Goal: Task Accomplishment & Management: Complete application form

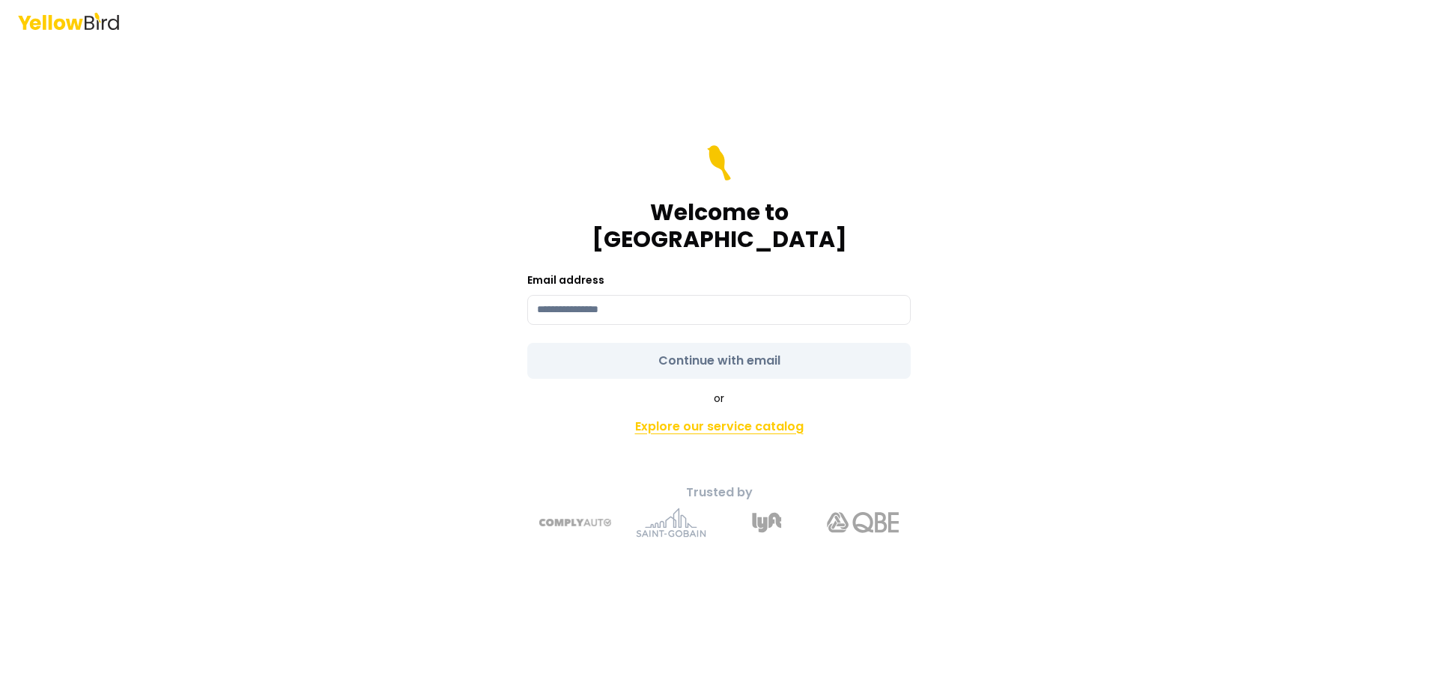
click at [715, 414] on link "Explore our service catalog" at bounding box center [718, 427] width 527 height 30
click at [735, 350] on form "Welcome to YellowBird Email address Continue with email" at bounding box center [718, 262] width 383 height 234
click at [620, 303] on input at bounding box center [718, 310] width 383 height 30
type input "**********"
click at [672, 300] on input "**********" at bounding box center [718, 310] width 383 height 30
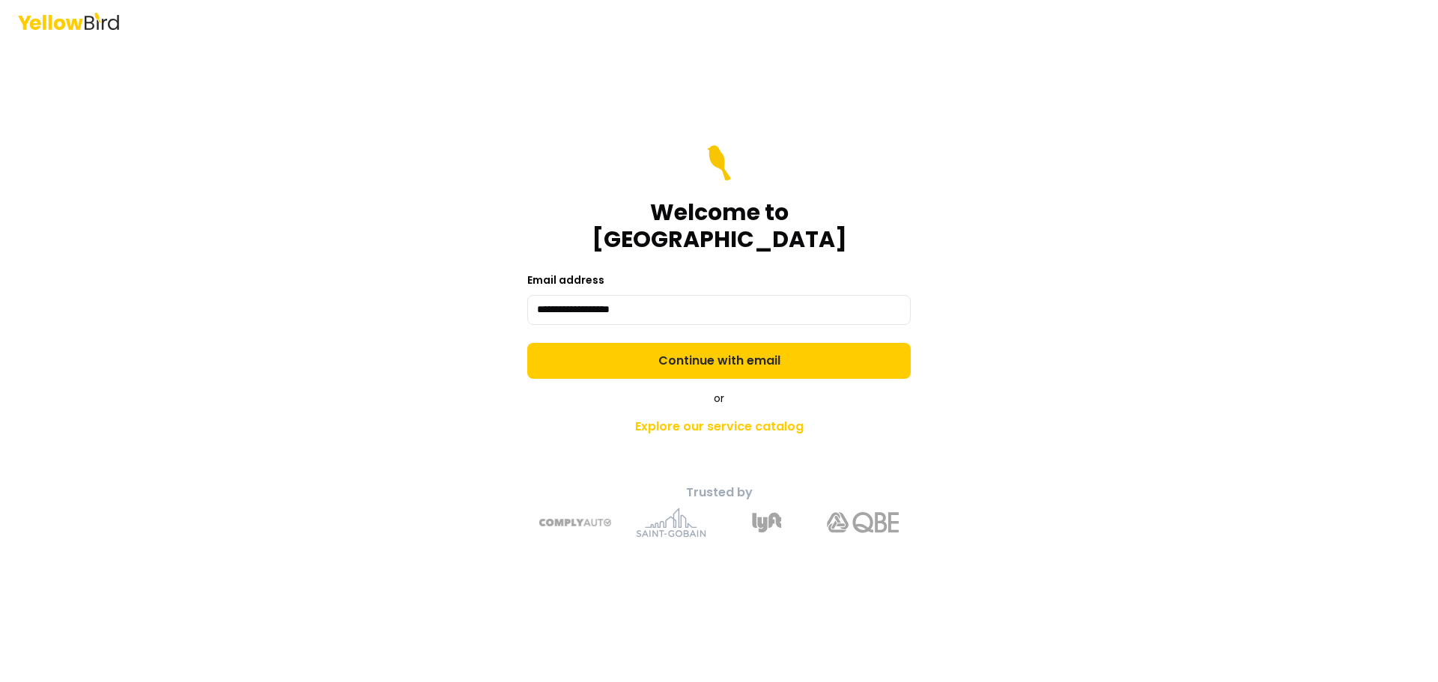
click at [729, 350] on form "**********" at bounding box center [718, 262] width 383 height 234
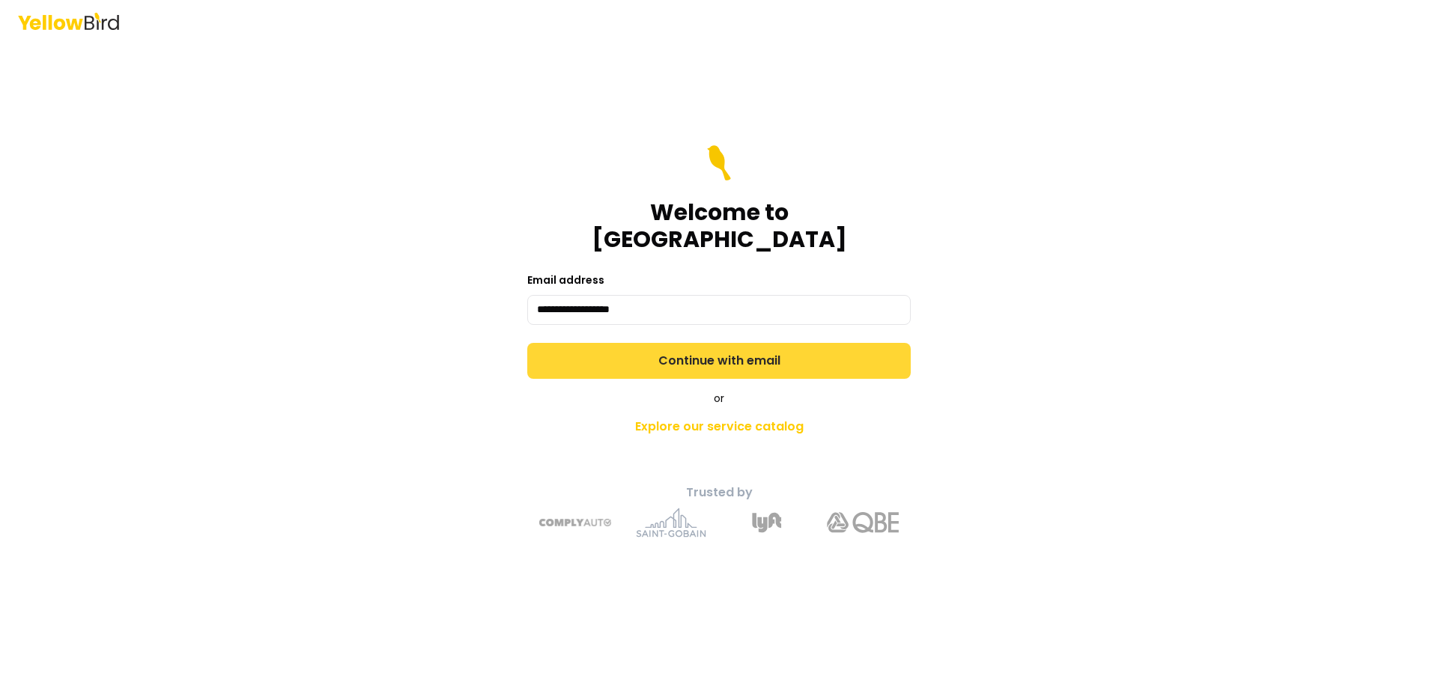
click at [727, 348] on button "Continue with email" at bounding box center [718, 361] width 383 height 36
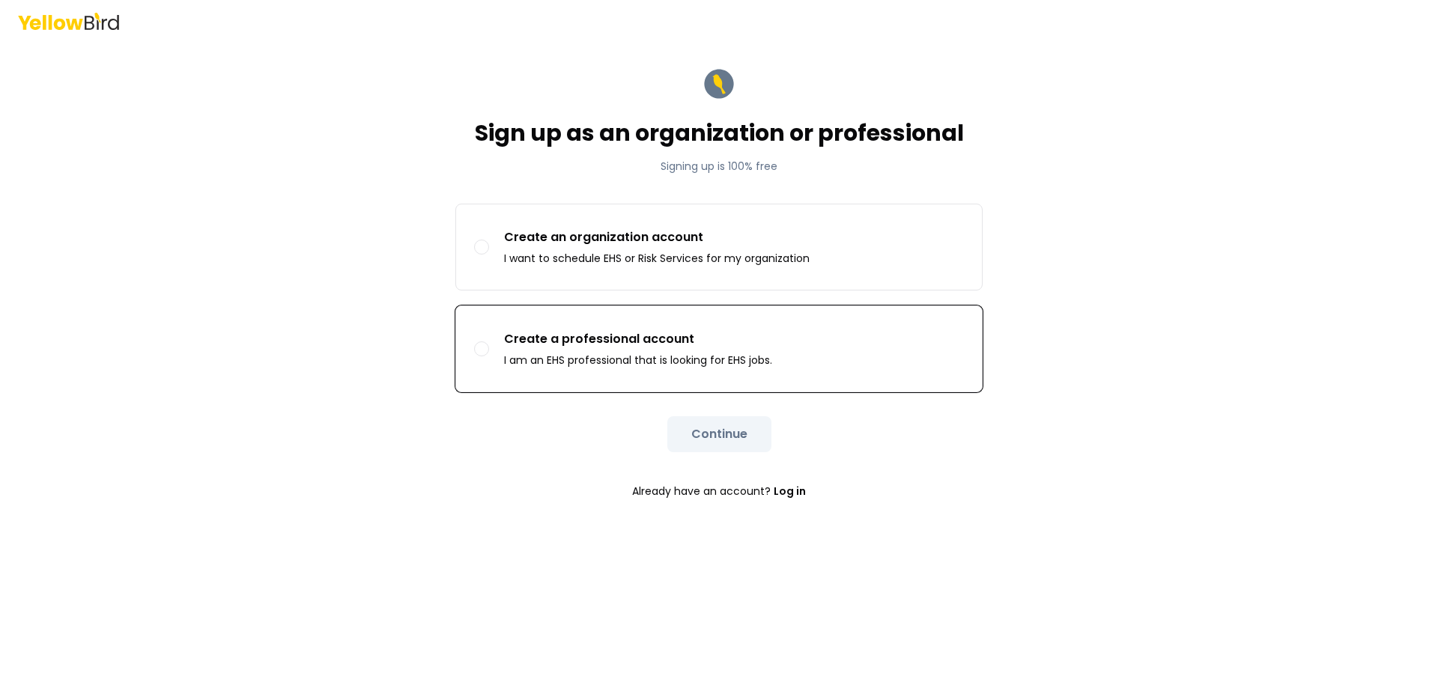
click at [706, 344] on p "Create a professional account" at bounding box center [638, 339] width 268 height 18
click at [489, 344] on button "Create a professional account I am an EHS professional that is looking for EHS …" at bounding box center [481, 348] width 15 height 15
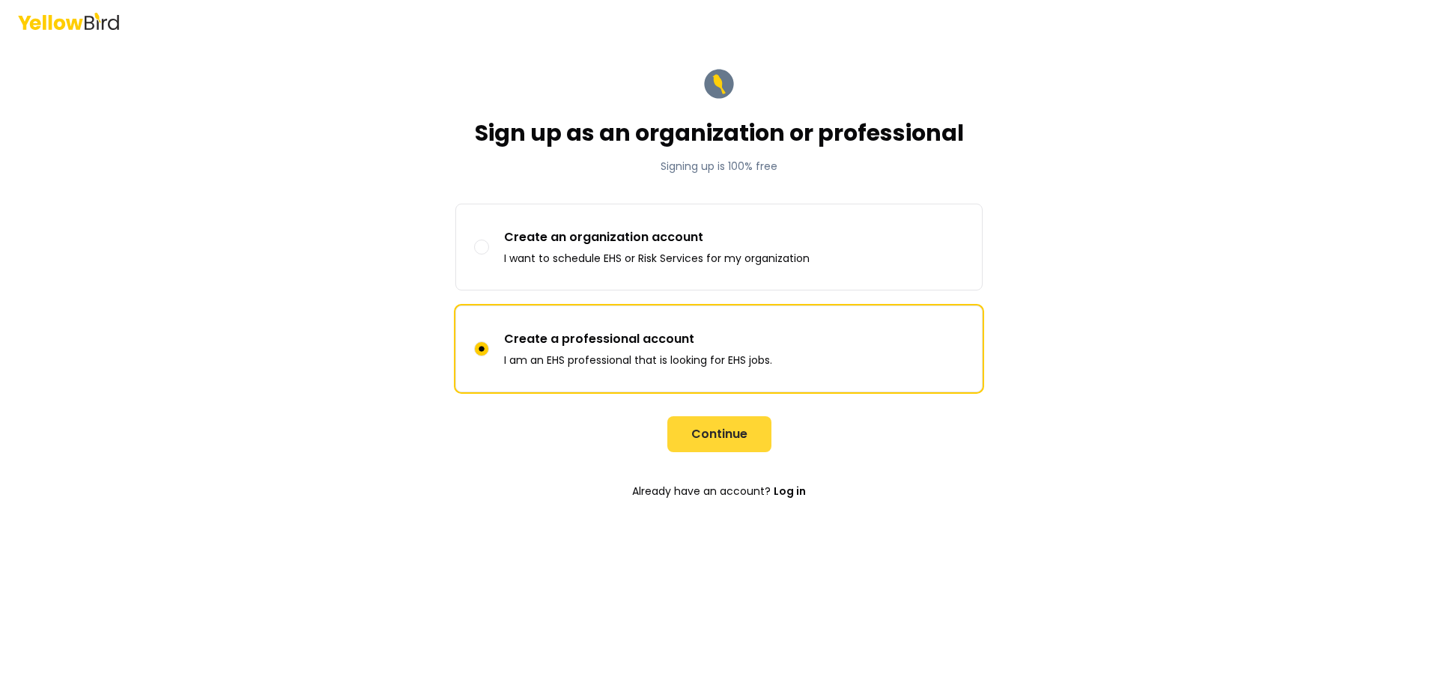
click at [719, 420] on button "Continue" at bounding box center [719, 434] width 104 height 36
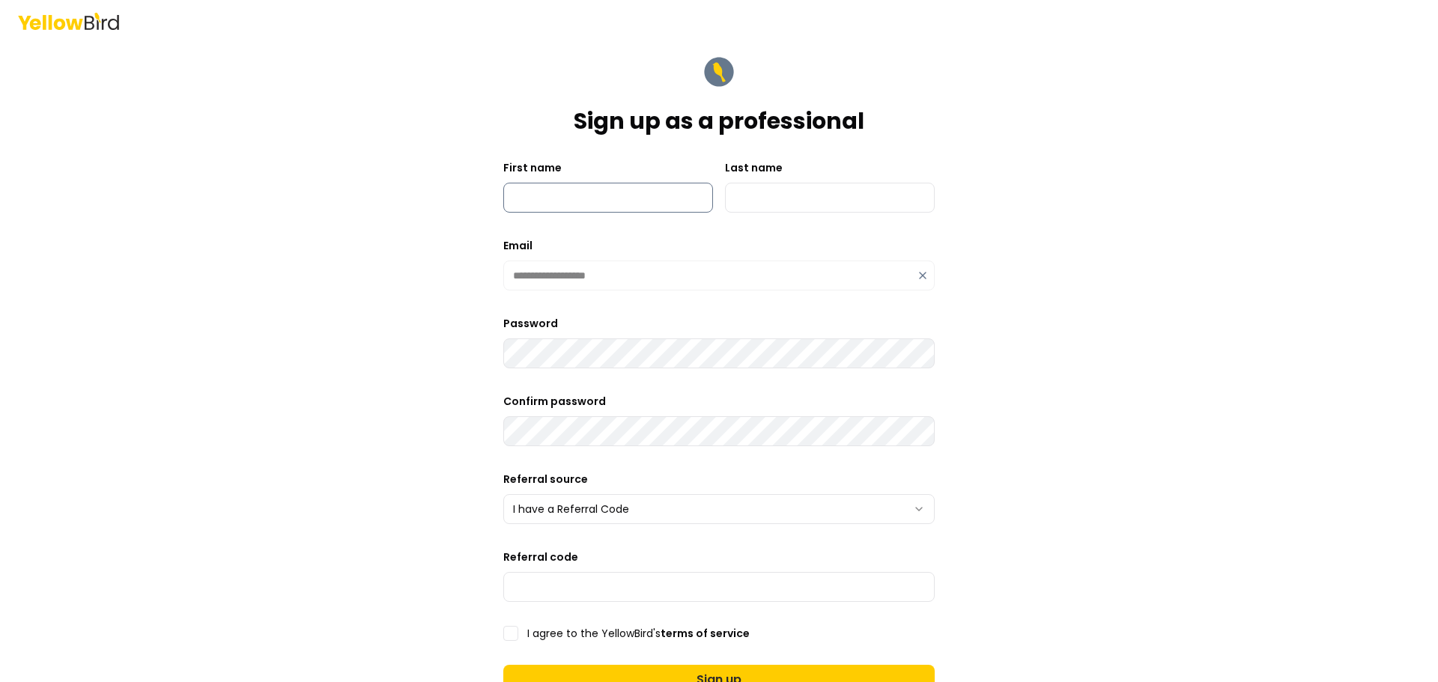
click at [590, 204] on input "First name" at bounding box center [608, 198] width 210 height 30
type input "*********"
type input "****"
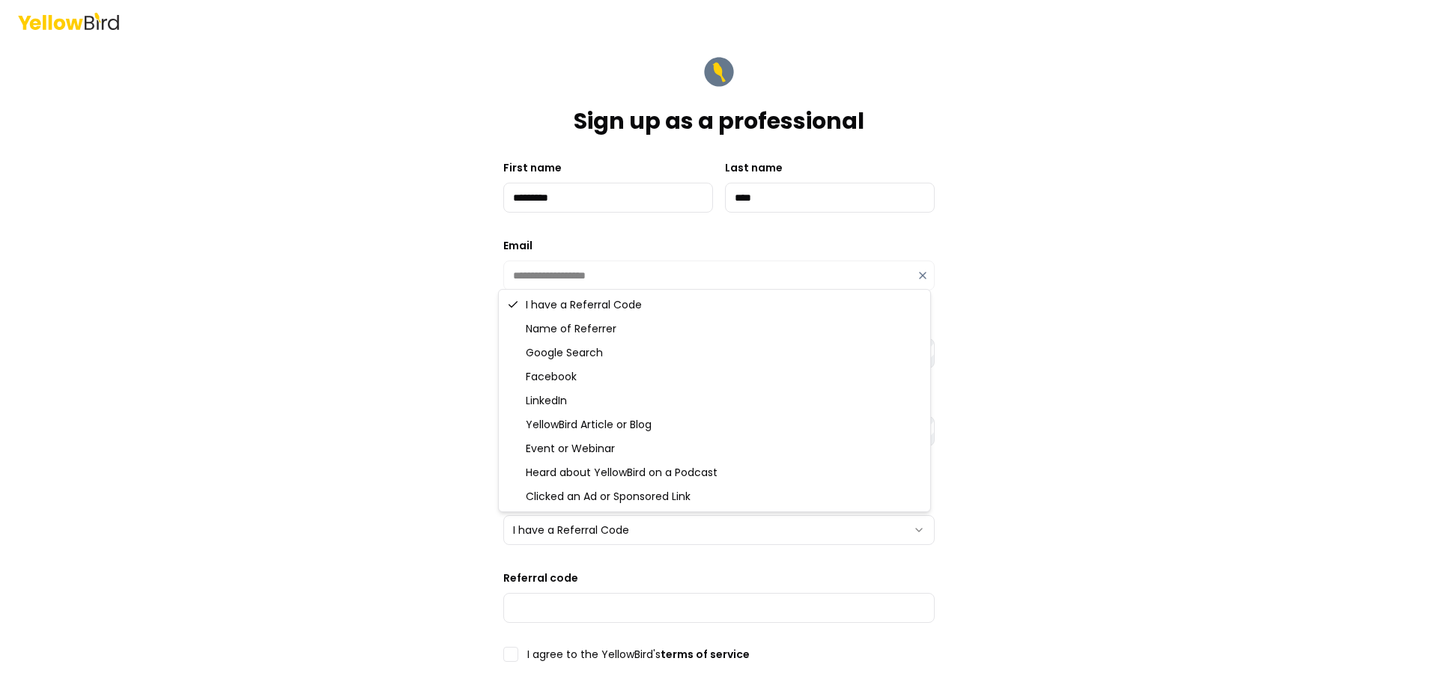
click at [644, 524] on html "**********" at bounding box center [719, 341] width 1438 height 682
select select "**********"
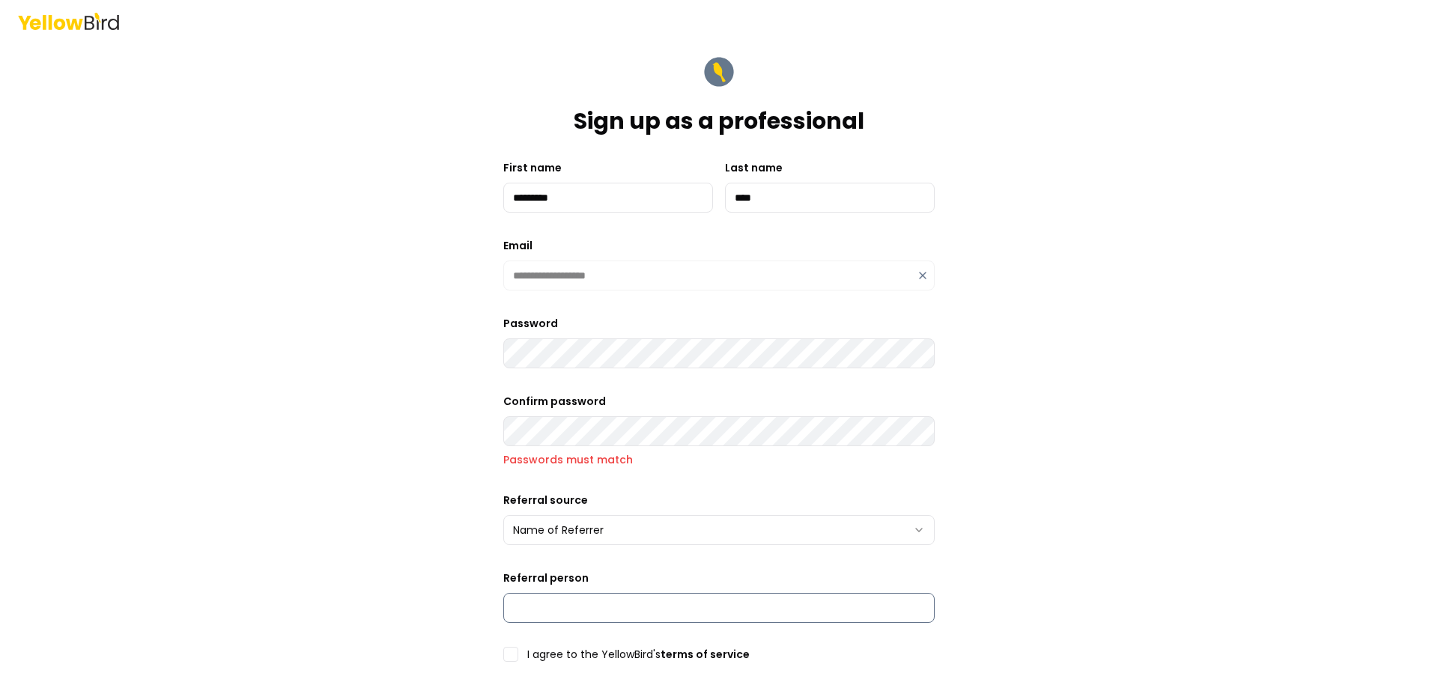
click at [571, 598] on input "Referral person" at bounding box center [718, 608] width 431 height 30
paste input "**********"
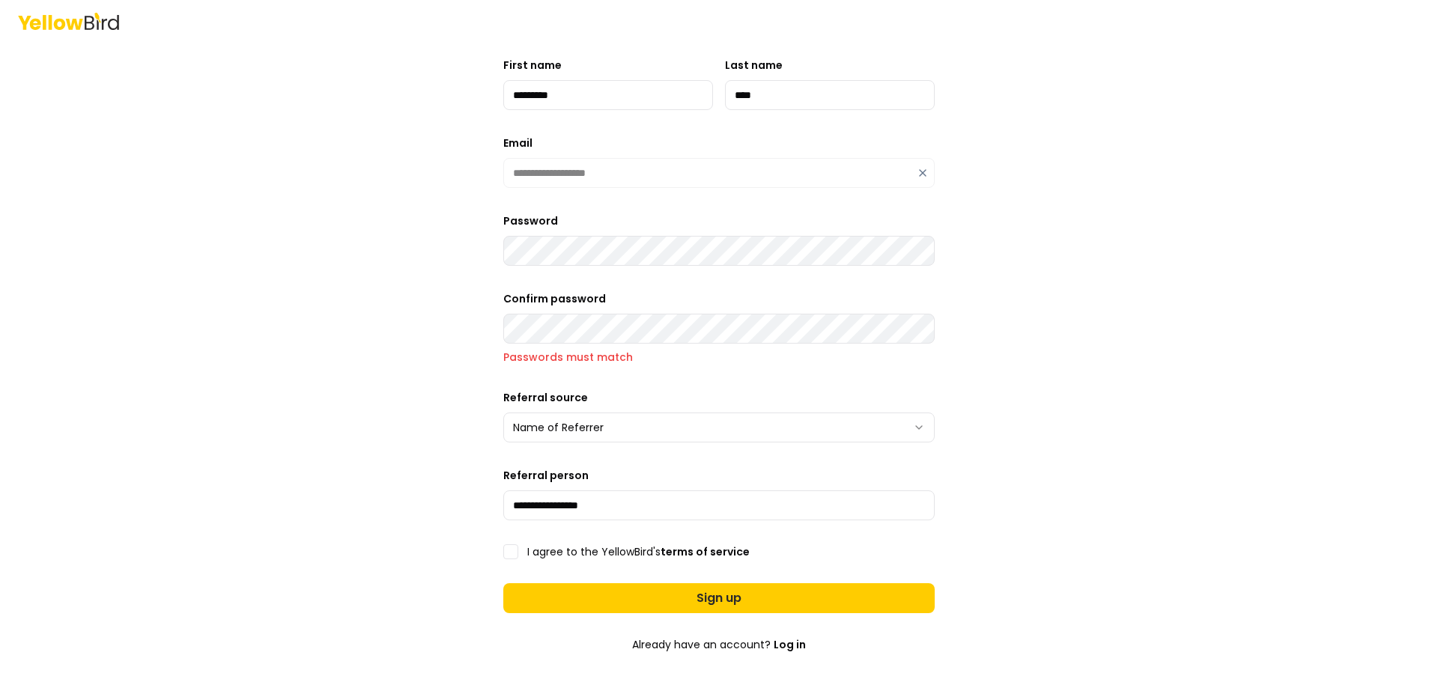
scroll to position [216, 0]
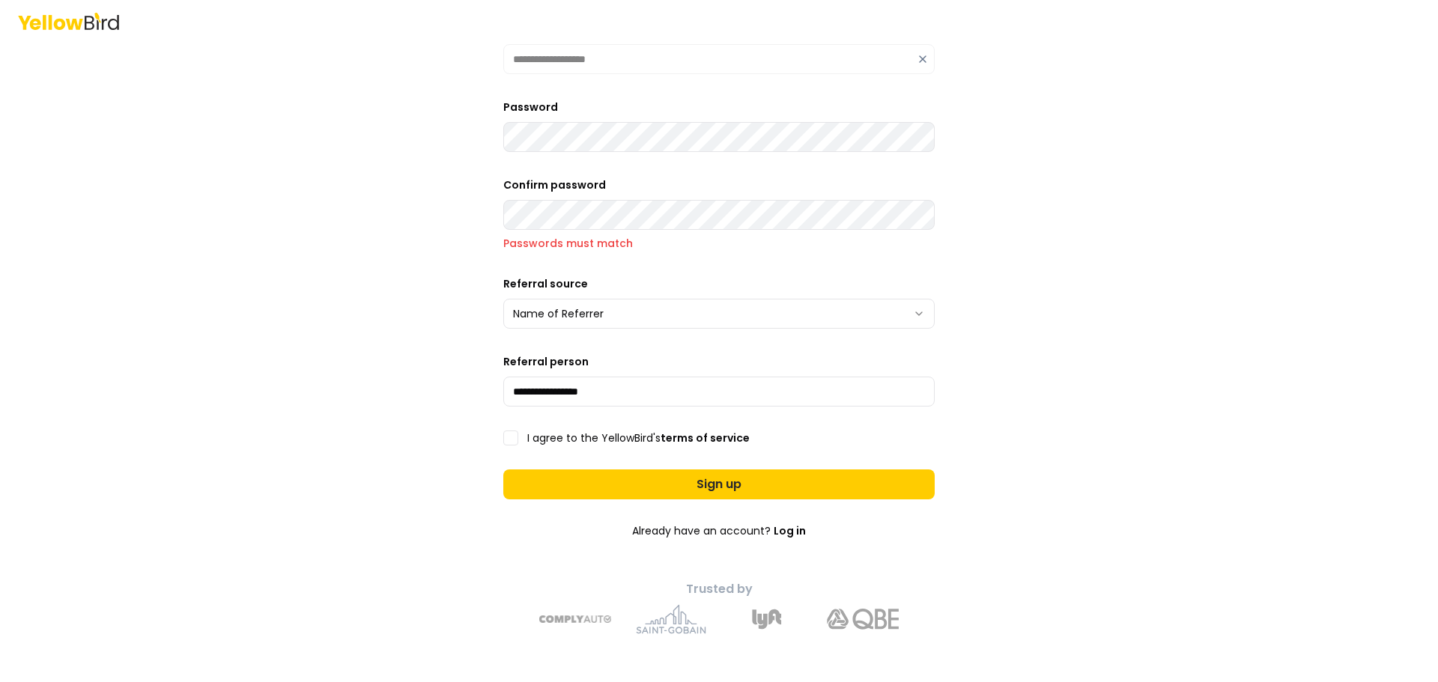
type input "**********"
click at [623, 434] on label "I agree to the YellowBird's terms of service" at bounding box center [638, 438] width 222 height 10
click at [518, 434] on button "I agree to the YellowBird's terms of service" at bounding box center [510, 438] width 15 height 15
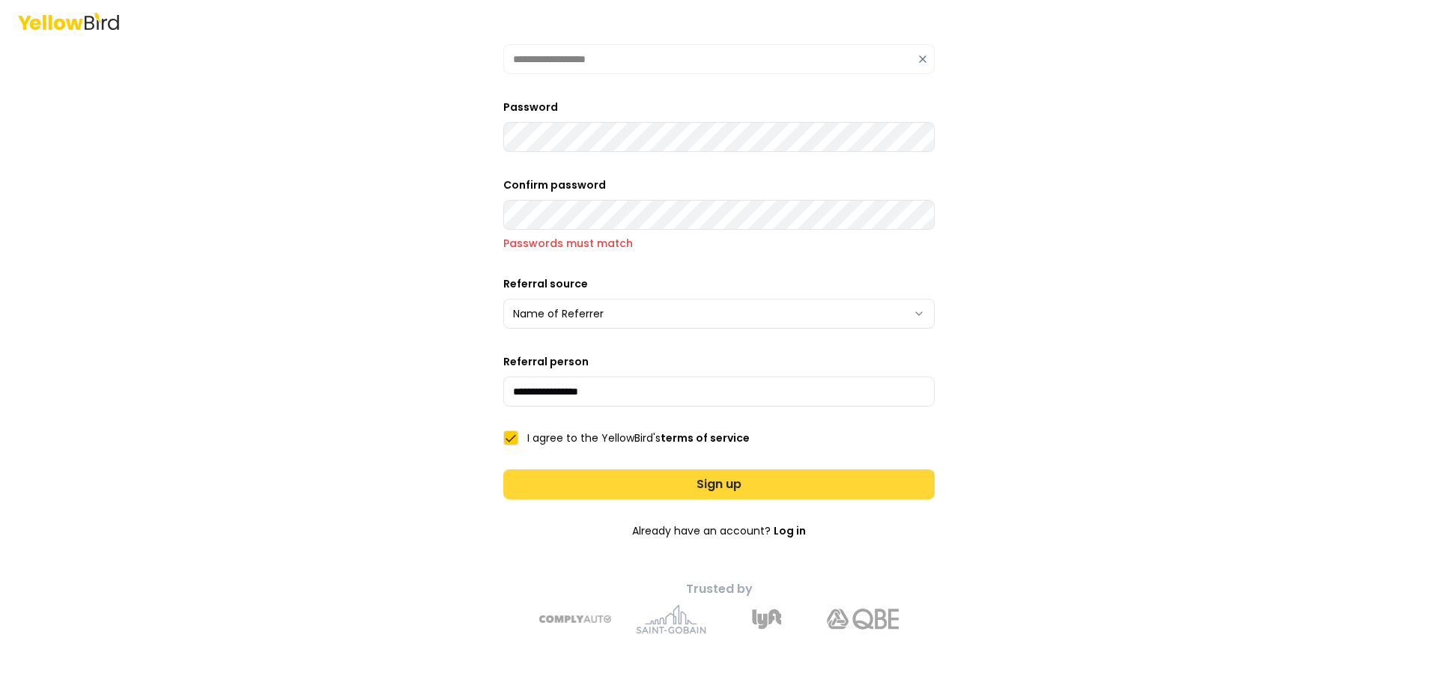
click at [634, 482] on button "Sign up" at bounding box center [718, 484] width 431 height 30
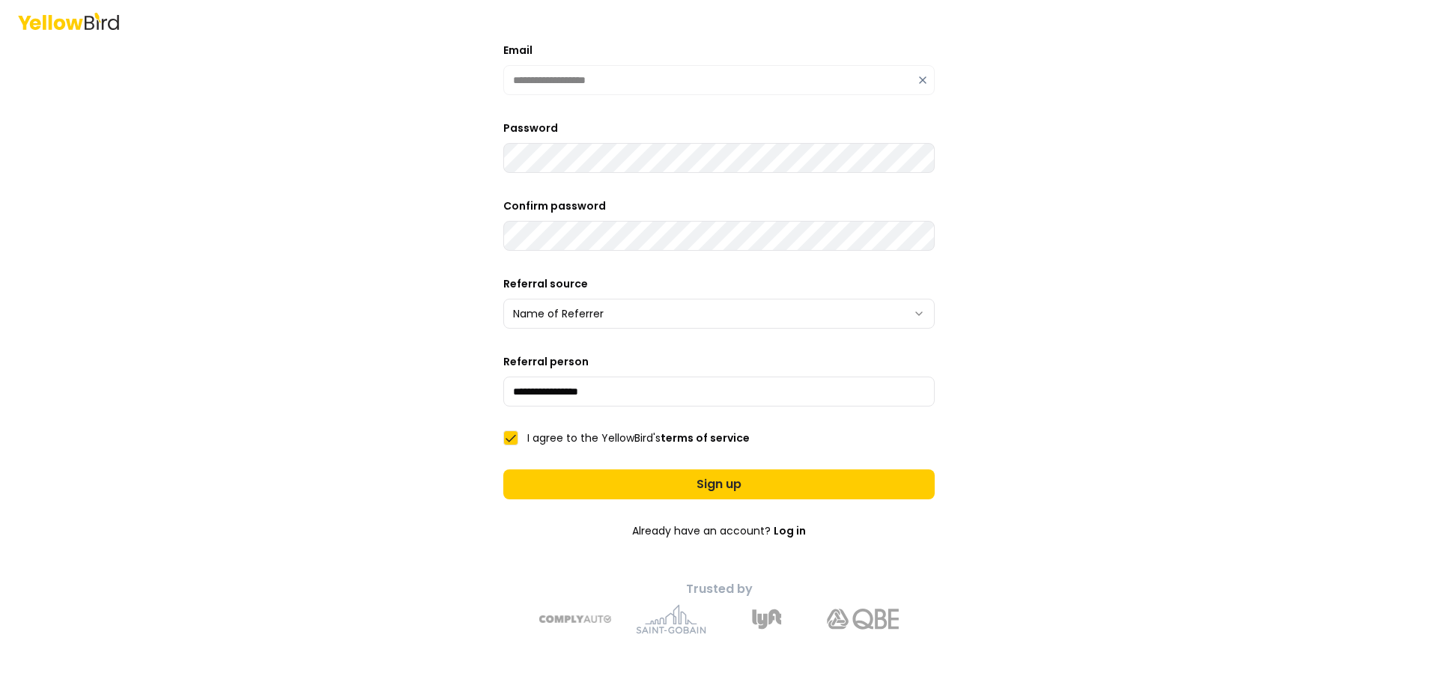
scroll to position [195, 0]
click at [503, 469] on button "Sign up" at bounding box center [718, 484] width 431 height 30
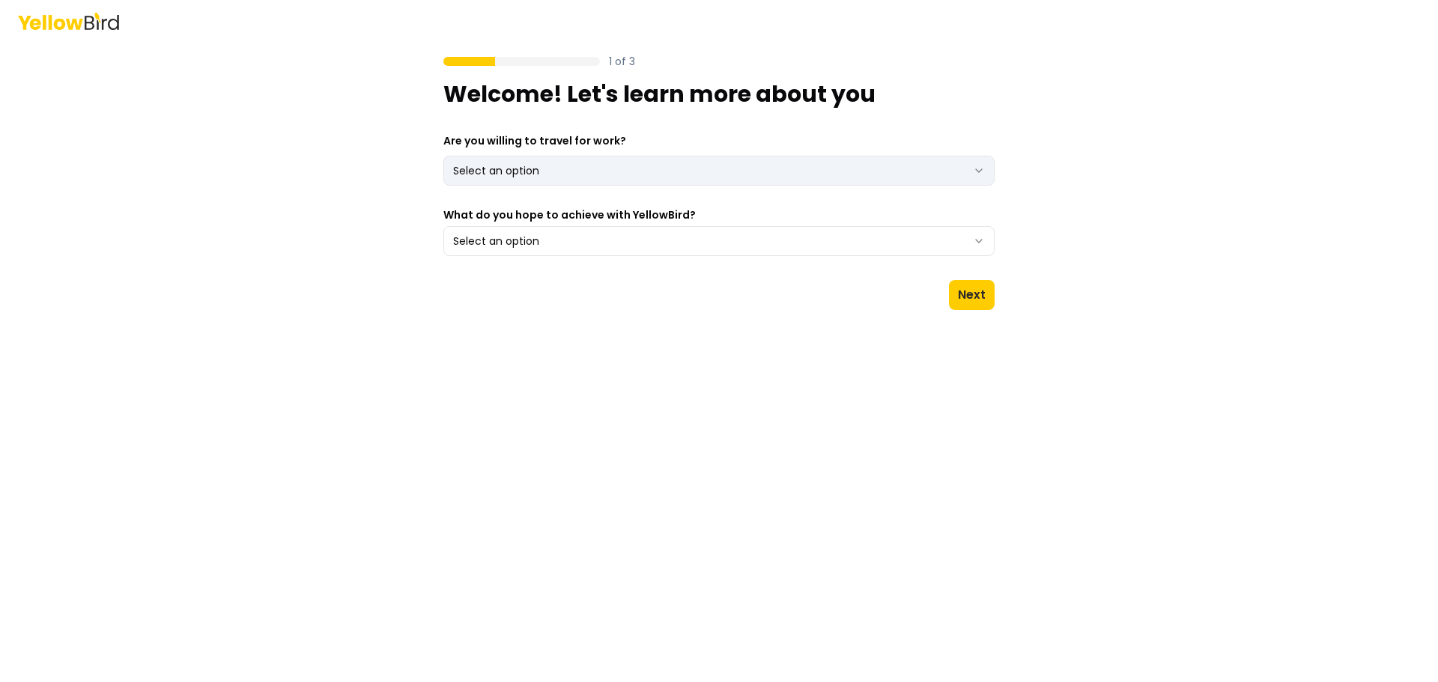
click at [550, 175] on html "1 of 3 Welcome! Let's learn more about you Are you willing to travel for work? …" at bounding box center [719, 341] width 1438 height 682
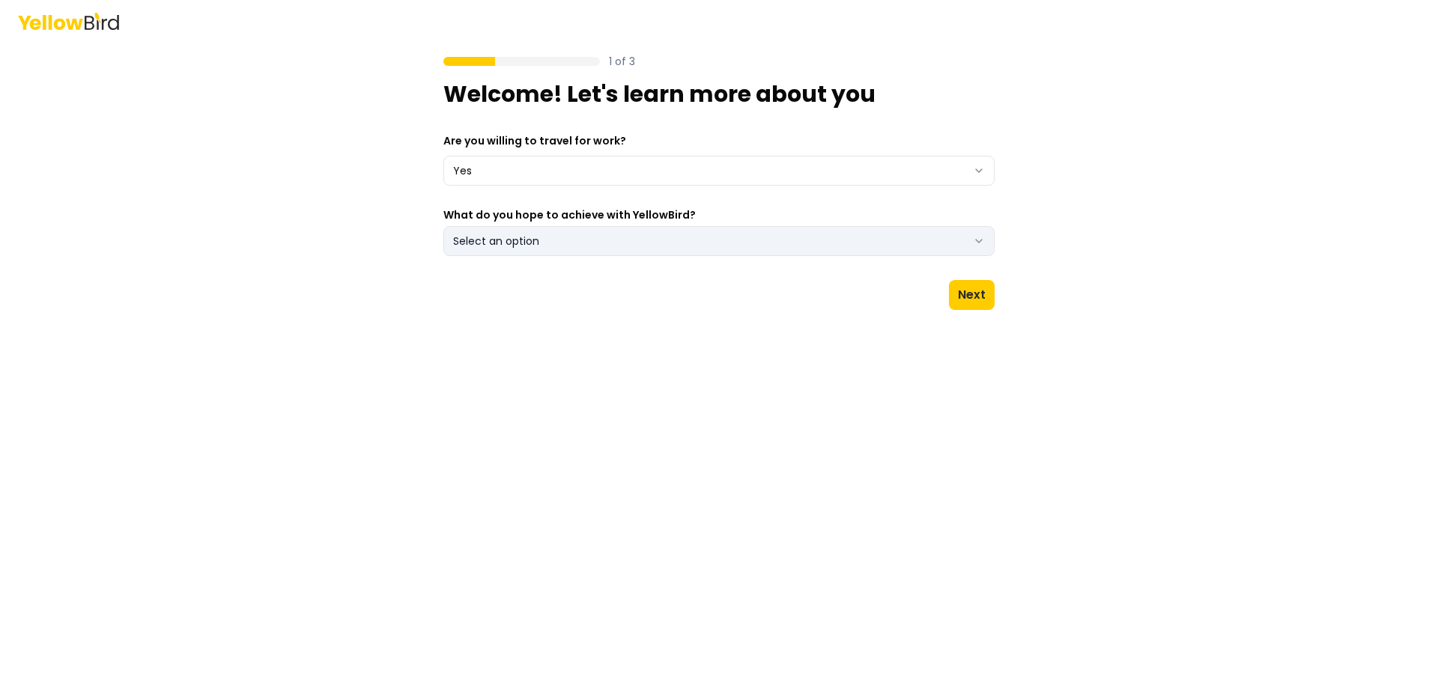
click at [588, 245] on button "Select an option" at bounding box center [718, 241] width 551 height 30
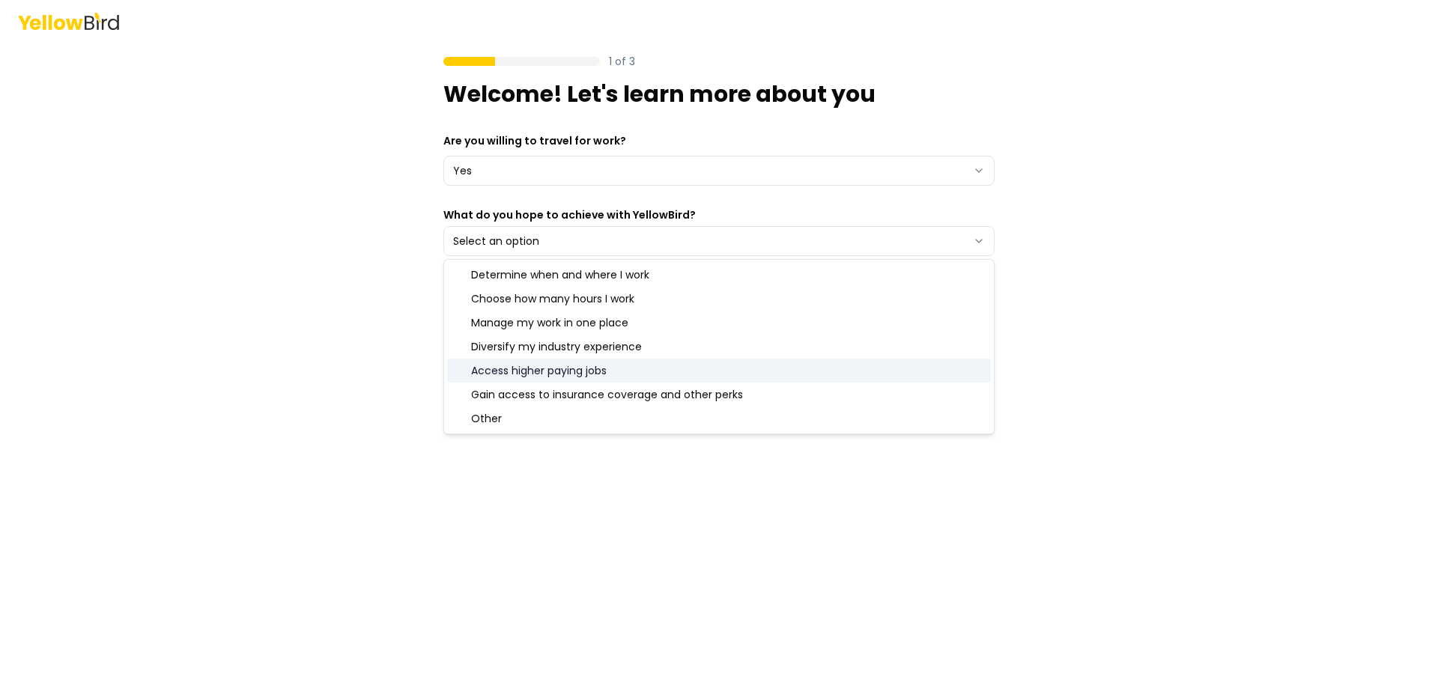
click at [645, 373] on div "Access higher paying jobs" at bounding box center [719, 371] width 544 height 24
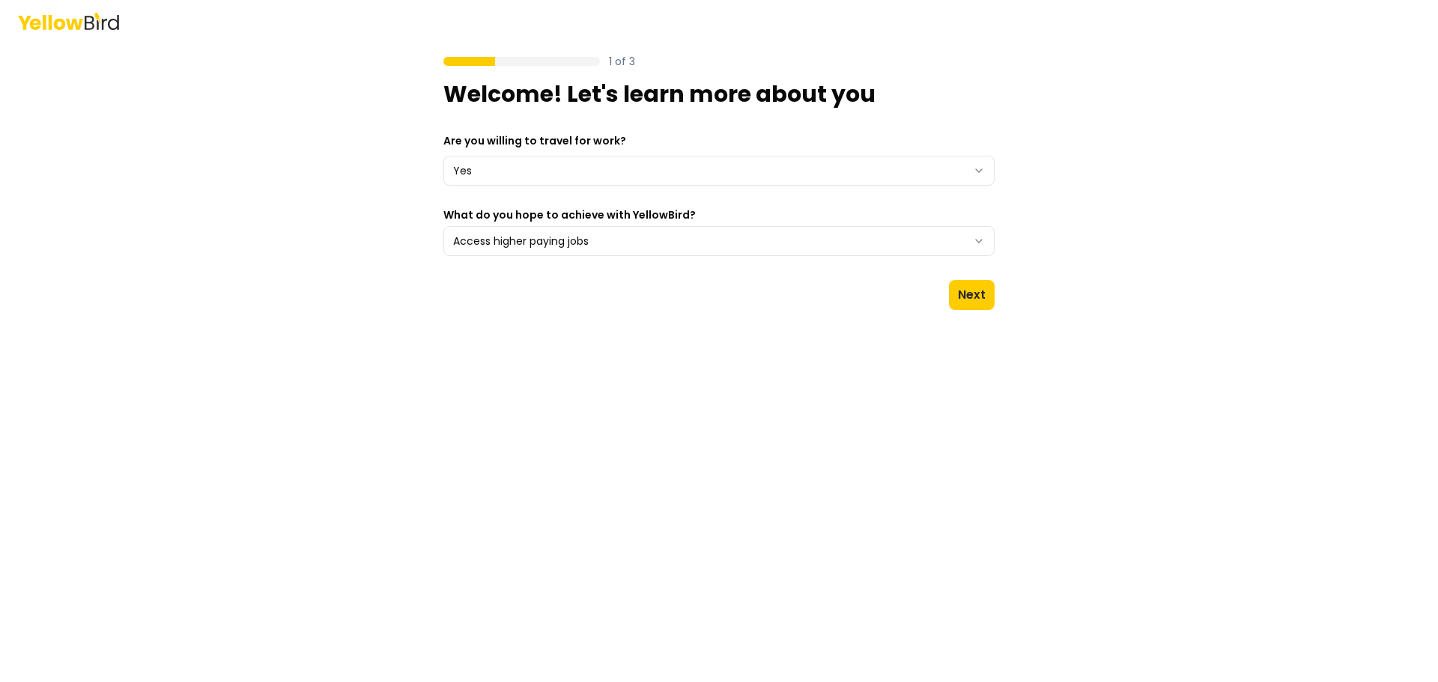
click at [1132, 360] on div "1 of 3 Welcome! Let's learn more about you Are you willing to travel for work? …" at bounding box center [719, 341] width 1438 height 682
click at [983, 298] on button "Next" at bounding box center [972, 295] width 46 height 30
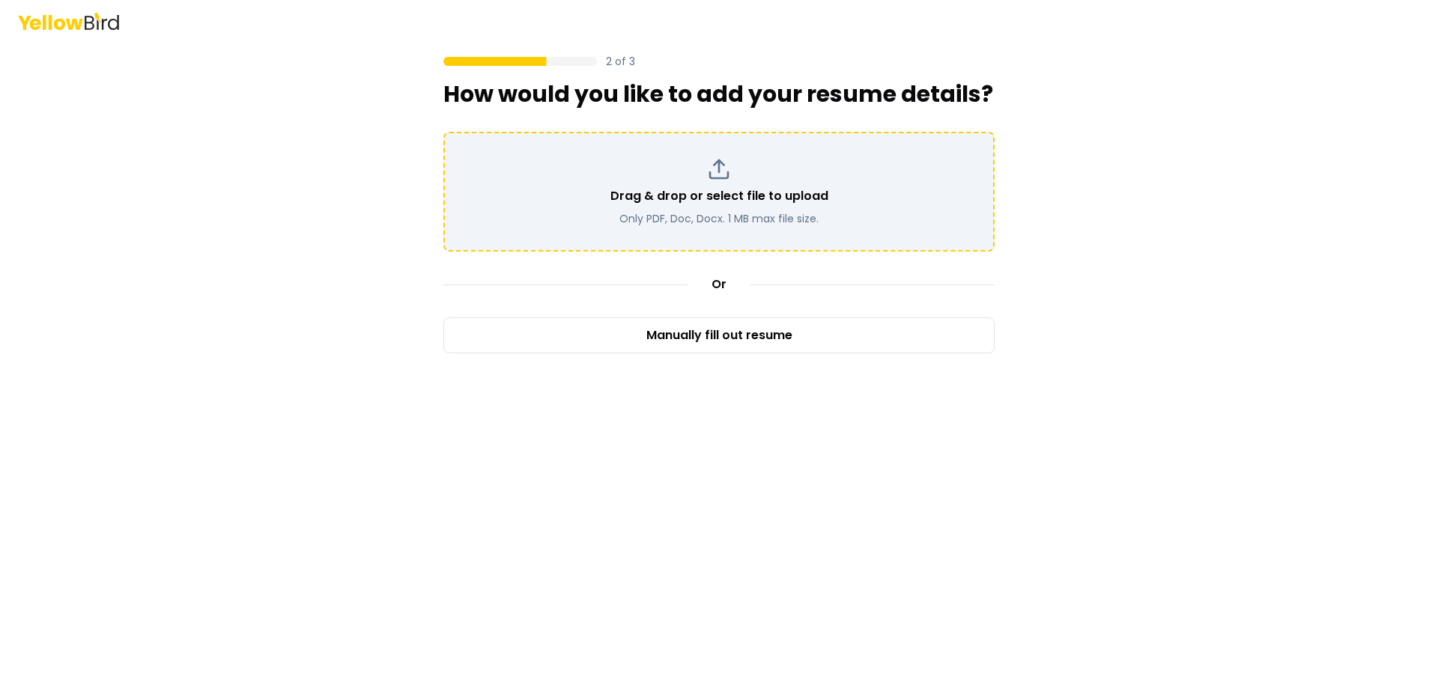
click at [708, 208] on div "Drag & drop or select file to upload Only PDF, Doc, Docx. 1 MB max file size." at bounding box center [719, 191] width 524 height 69
click at [662, 174] on div "Drag & drop or select file to upload Only PDF, Doc, Docx. 1 MB max file size." at bounding box center [719, 191] width 524 height 69
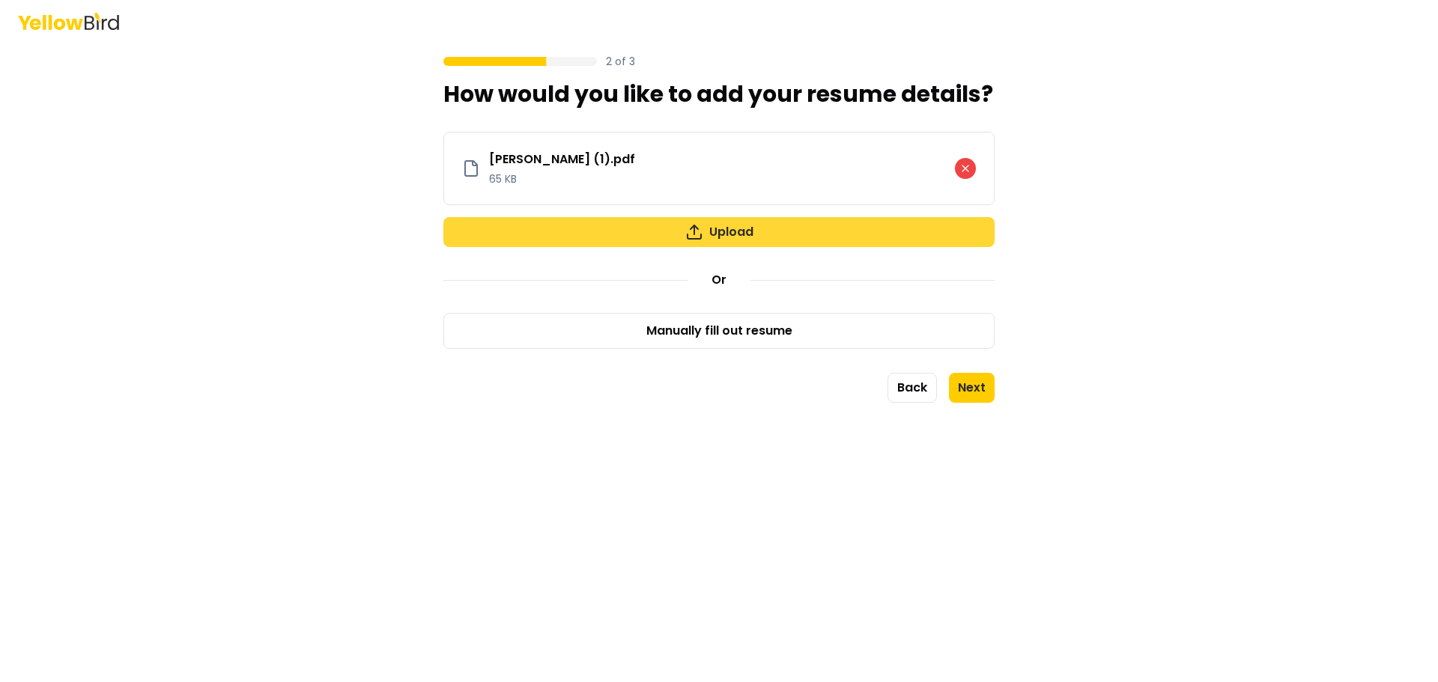
click at [724, 237] on button "Upload" at bounding box center [718, 232] width 551 height 30
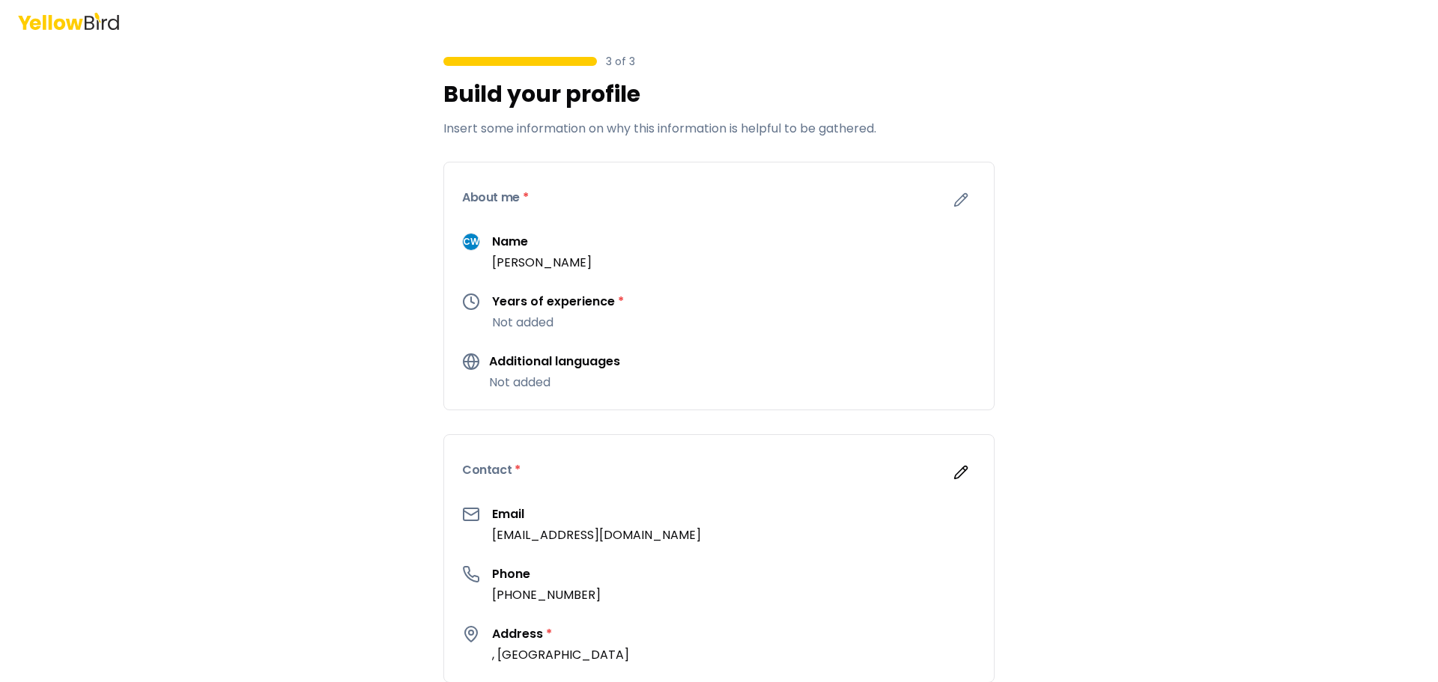
click at [525, 325] on p "Not added" at bounding box center [558, 323] width 132 height 18
click at [547, 326] on p "Not added" at bounding box center [558, 323] width 132 height 18
click at [482, 304] on div "Years of experience * Not added" at bounding box center [719, 312] width 514 height 39
click at [462, 301] on icon at bounding box center [471, 302] width 18 height 18
click at [960, 194] on icon "button" at bounding box center [961, 200] width 13 height 13
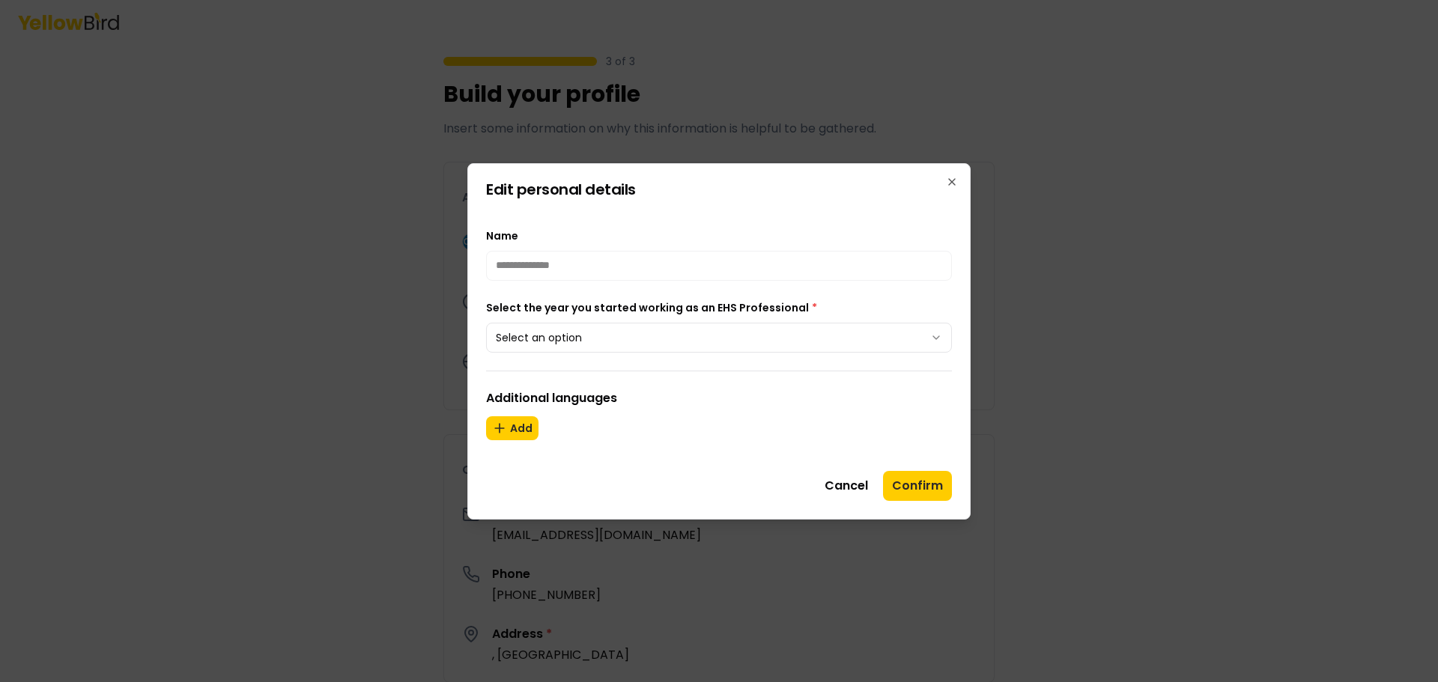
click at [586, 323] on body "**********" at bounding box center [719, 341] width 1438 height 682
click at [935, 490] on button "Confirm" at bounding box center [917, 486] width 69 height 30
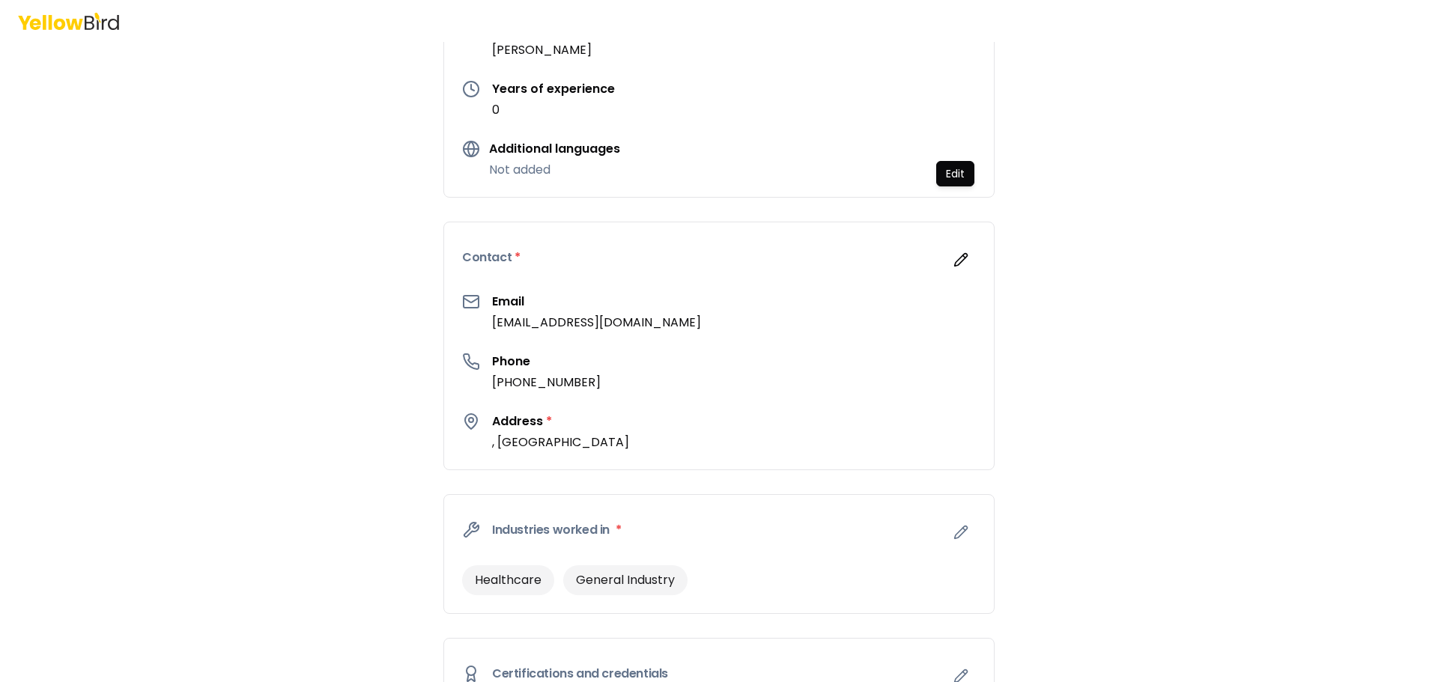
scroll to position [374, 0]
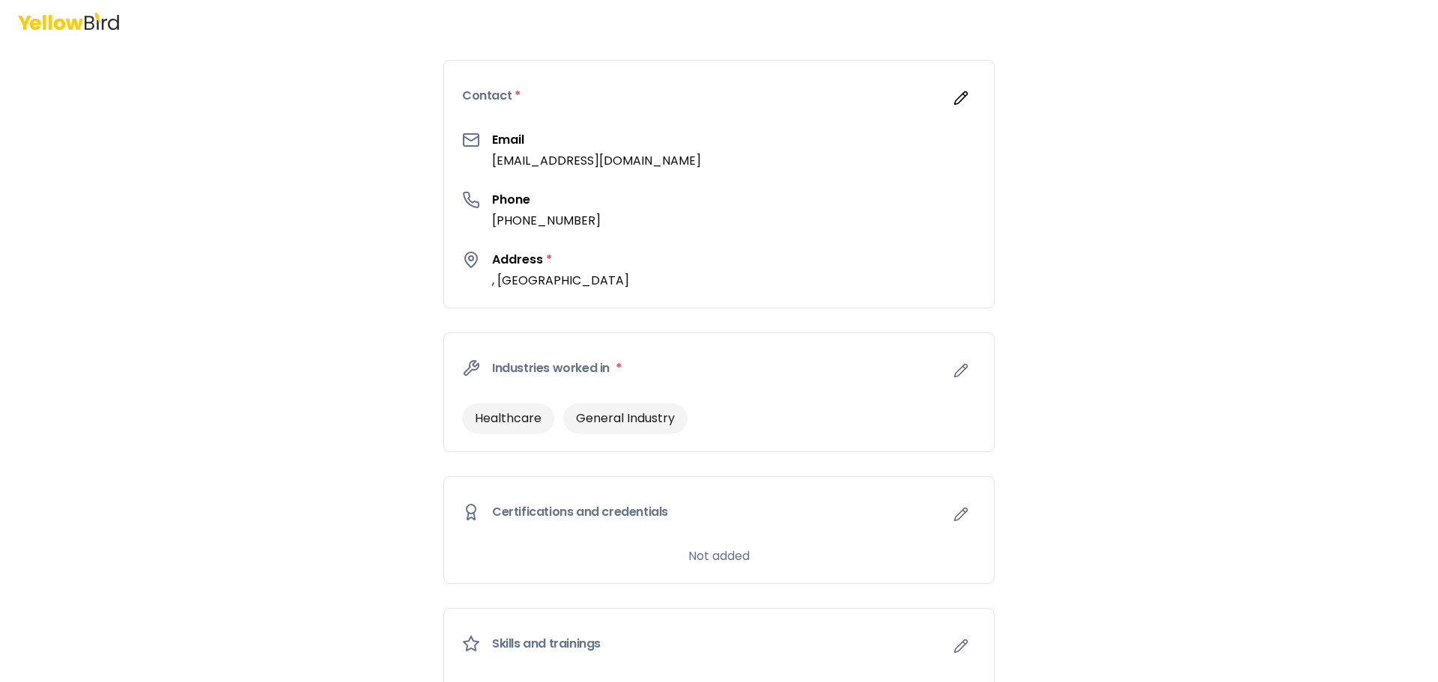
drag, startPoint x: 663, startPoint y: 511, endPoint x: 927, endPoint y: 528, distance: 264.1
click at [705, 517] on div "Certifications and credentials" at bounding box center [719, 512] width 550 height 70
click at [955, 517] on icon "button" at bounding box center [961, 514] width 13 height 13
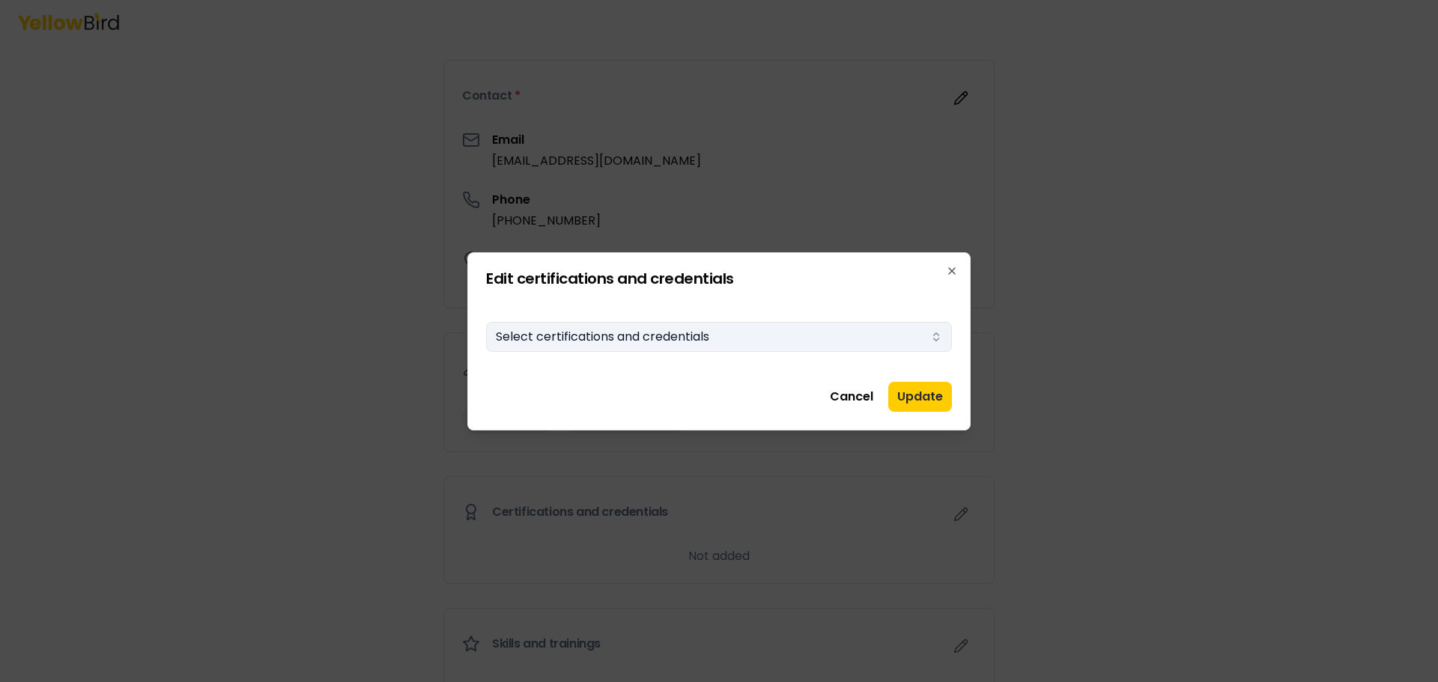
click at [624, 337] on button "Select certifications and credentials" at bounding box center [719, 337] width 466 height 30
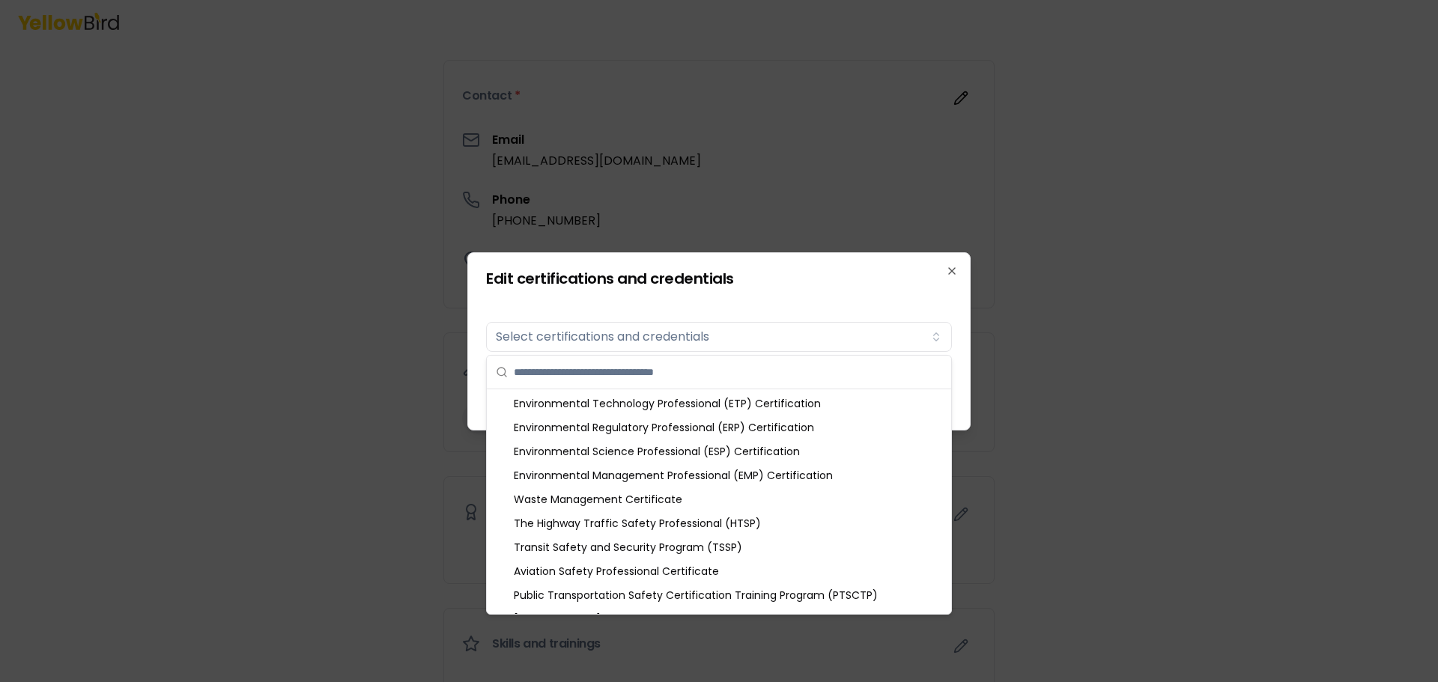
scroll to position [1863, 0]
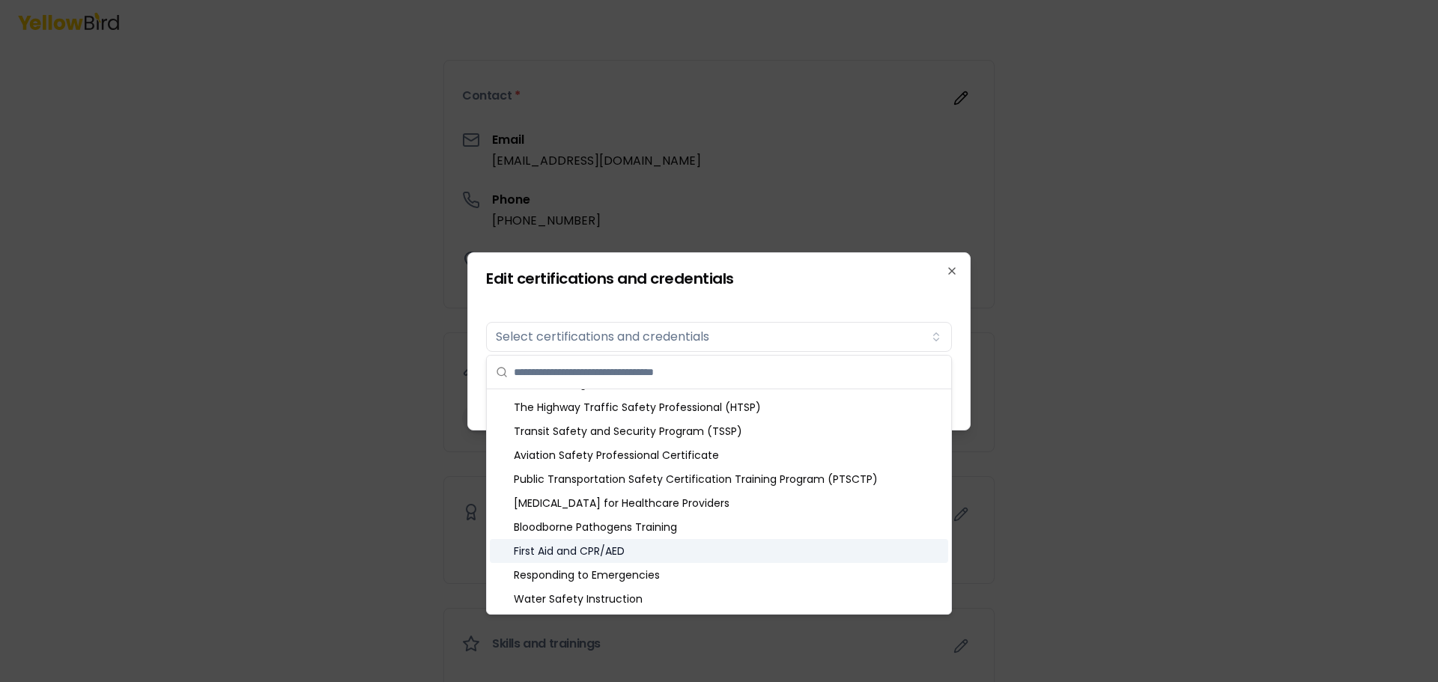
click at [584, 554] on div "First Aid and CPR/AED" at bounding box center [719, 551] width 458 height 24
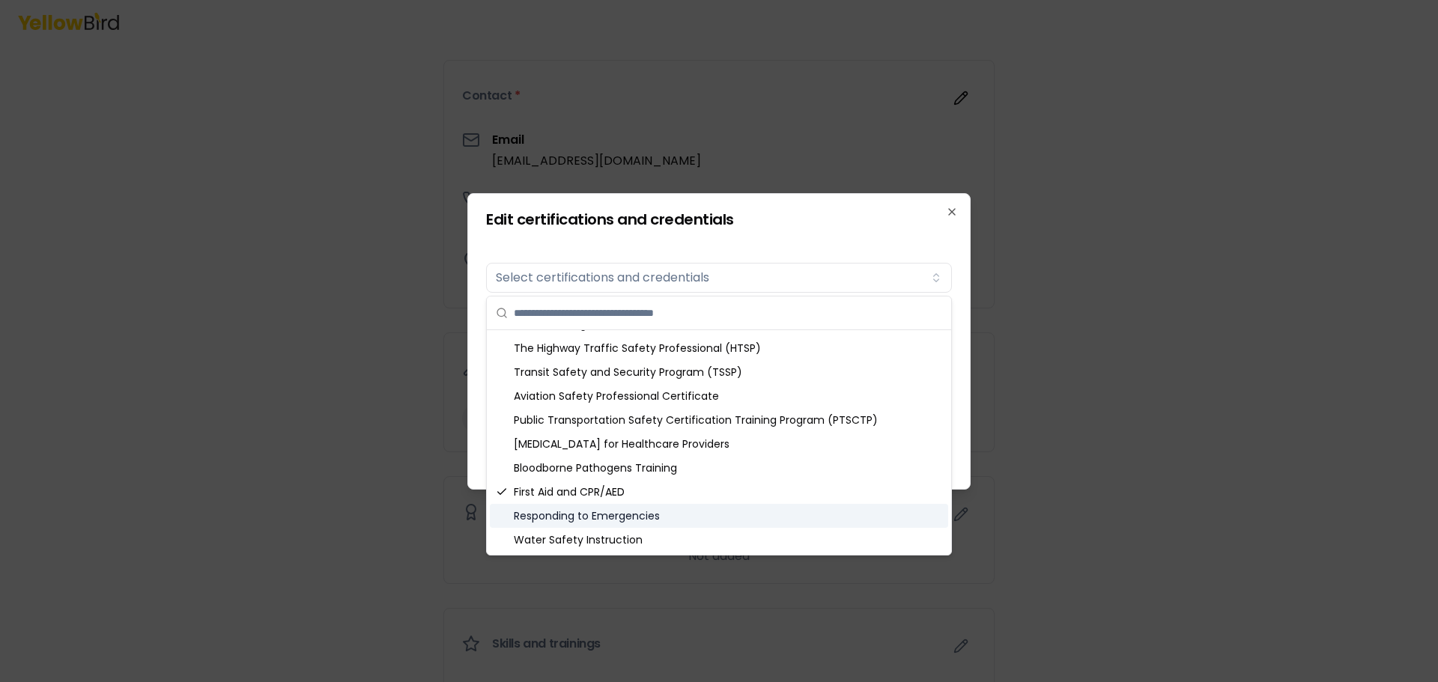
click at [594, 522] on div "Responding to Emergencies" at bounding box center [719, 516] width 458 height 24
click at [617, 544] on div "Water Safety Instruction" at bounding box center [719, 540] width 458 height 24
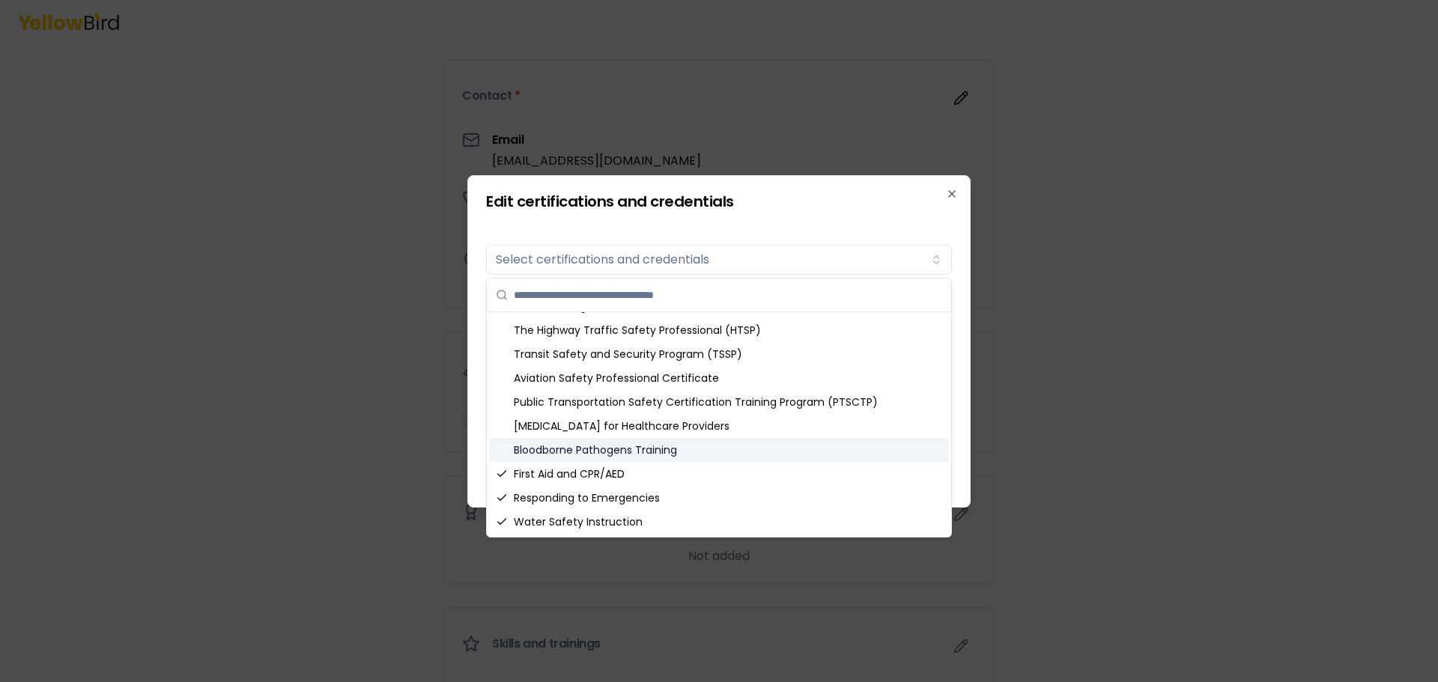
click at [601, 455] on div "Bloodborne Pathogens Training" at bounding box center [719, 450] width 458 height 24
click at [595, 425] on div "Basic Life Support for Healthcare Providers" at bounding box center [719, 426] width 458 height 24
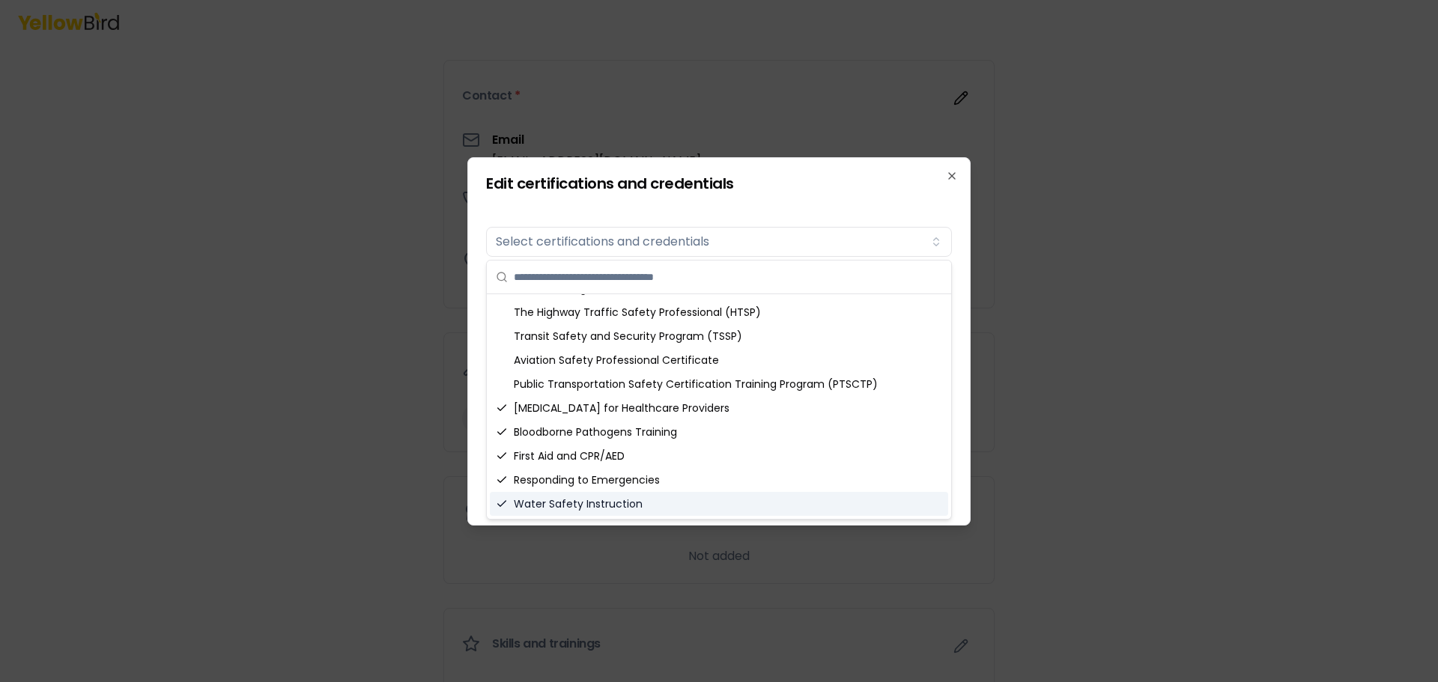
click at [105, 479] on div at bounding box center [719, 341] width 1438 height 682
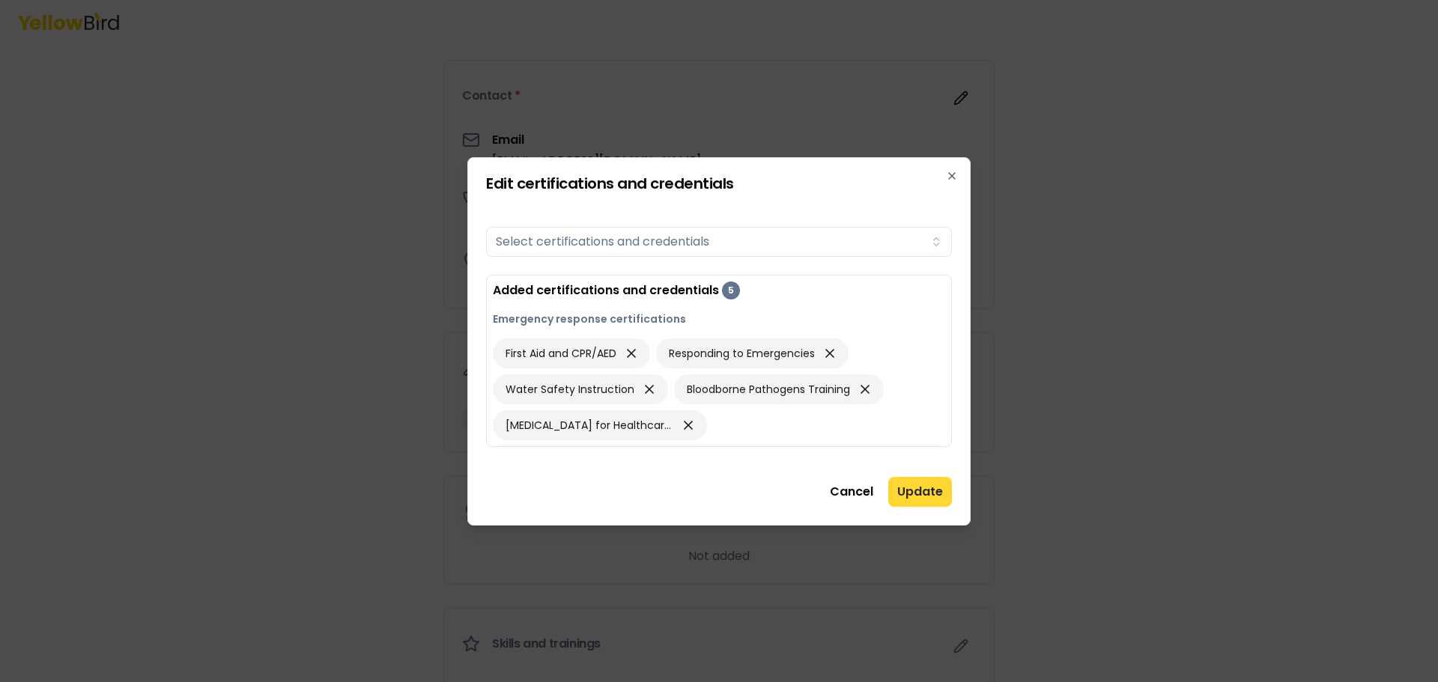
click at [940, 490] on button "Update" at bounding box center [920, 492] width 64 height 30
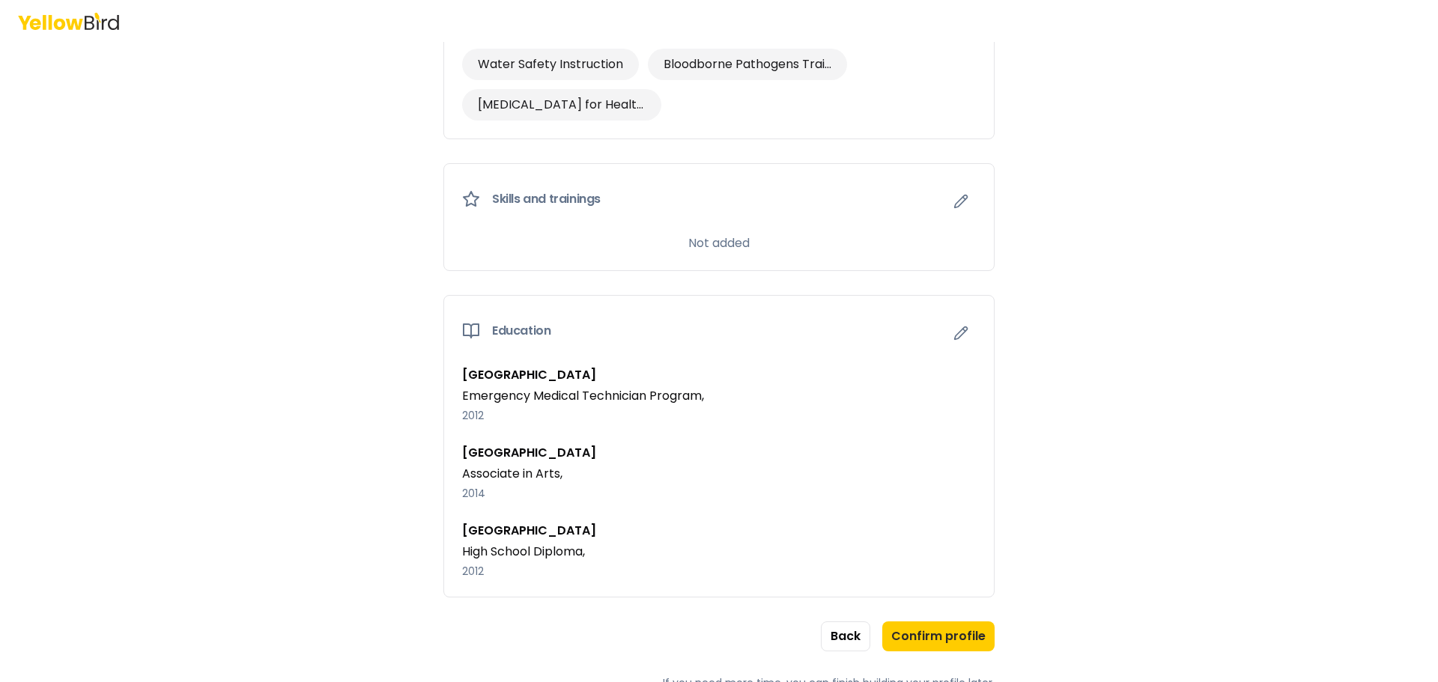
scroll to position [955, 0]
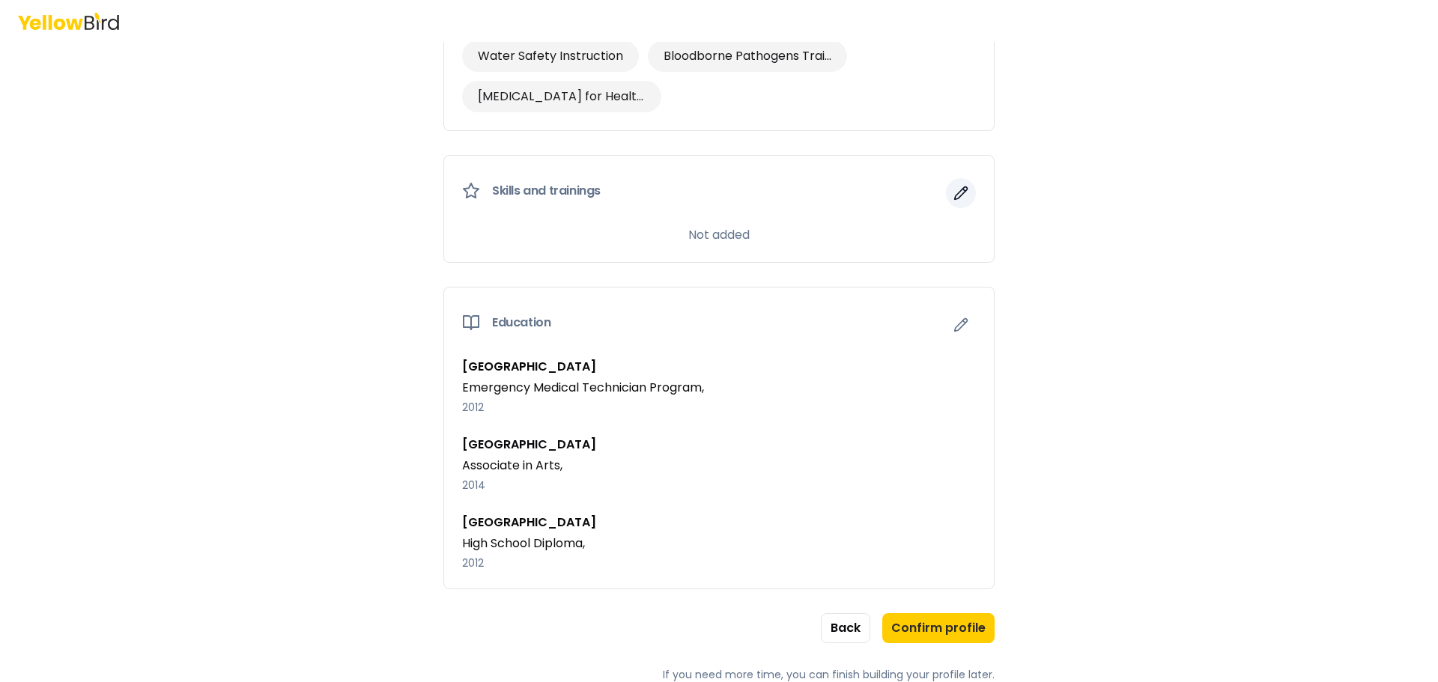
click at [967, 195] on button "button" at bounding box center [961, 193] width 30 height 30
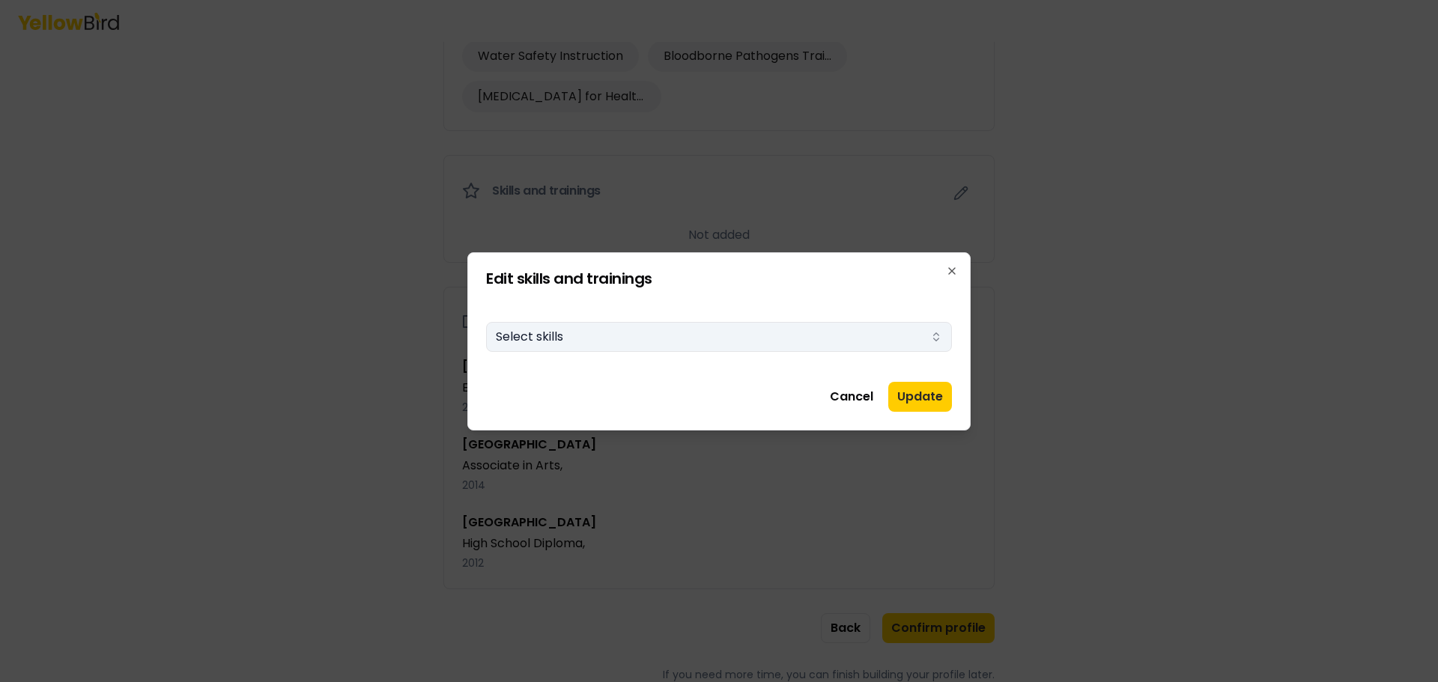
click at [594, 339] on button "Select skills" at bounding box center [719, 337] width 466 height 30
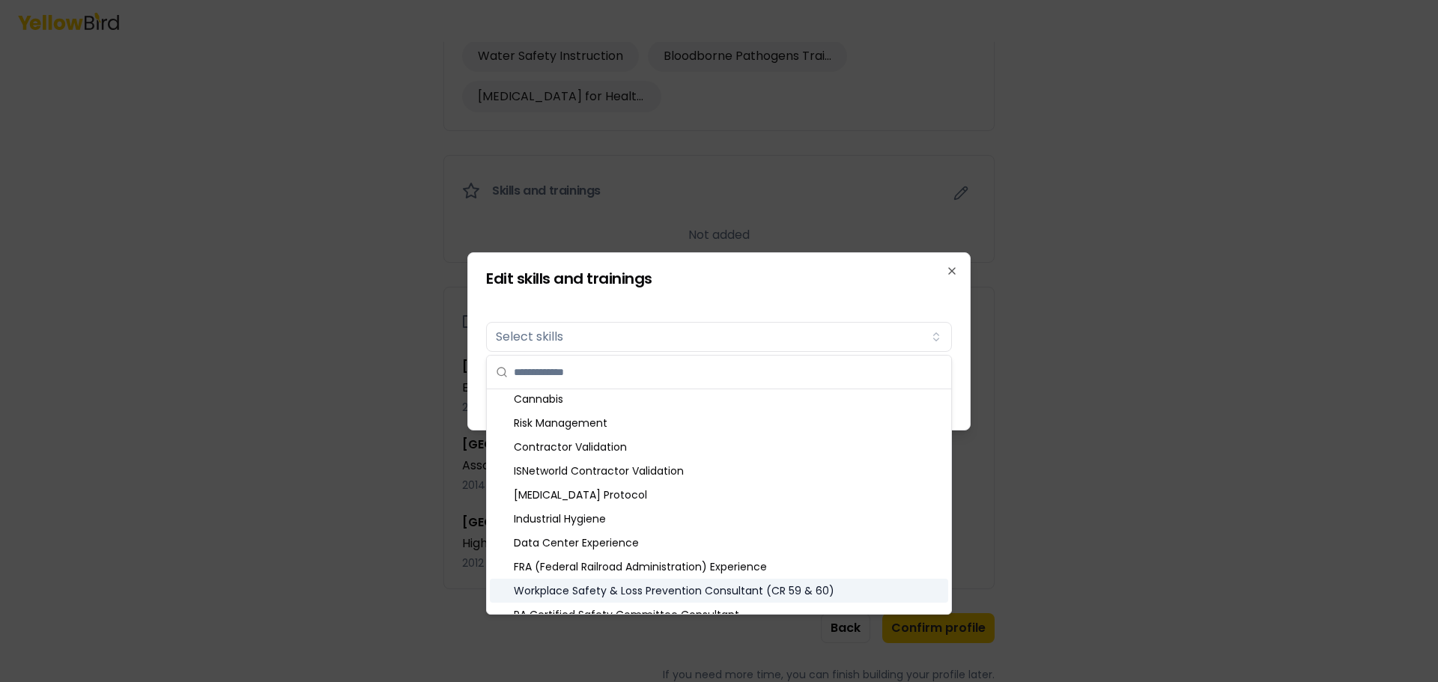
scroll to position [125, 0]
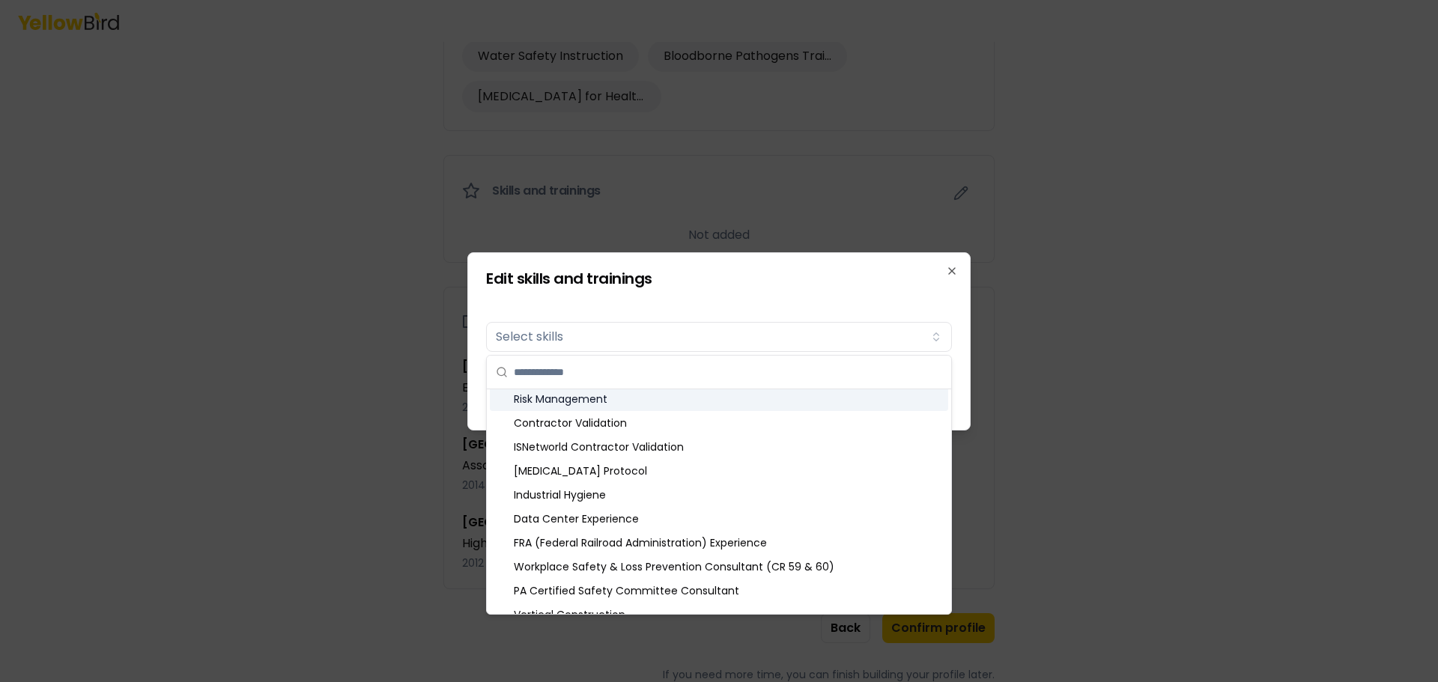
click at [584, 404] on div "Risk Management" at bounding box center [719, 399] width 458 height 24
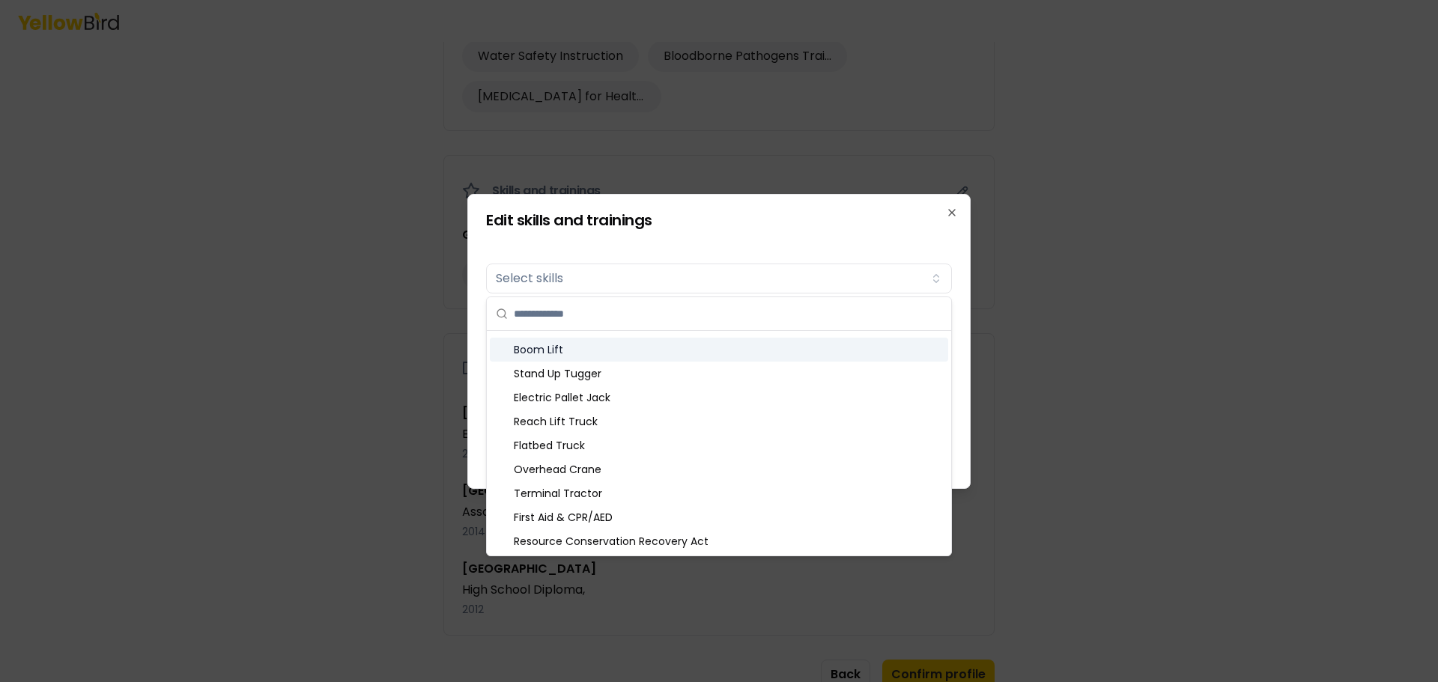
scroll to position [620, 0]
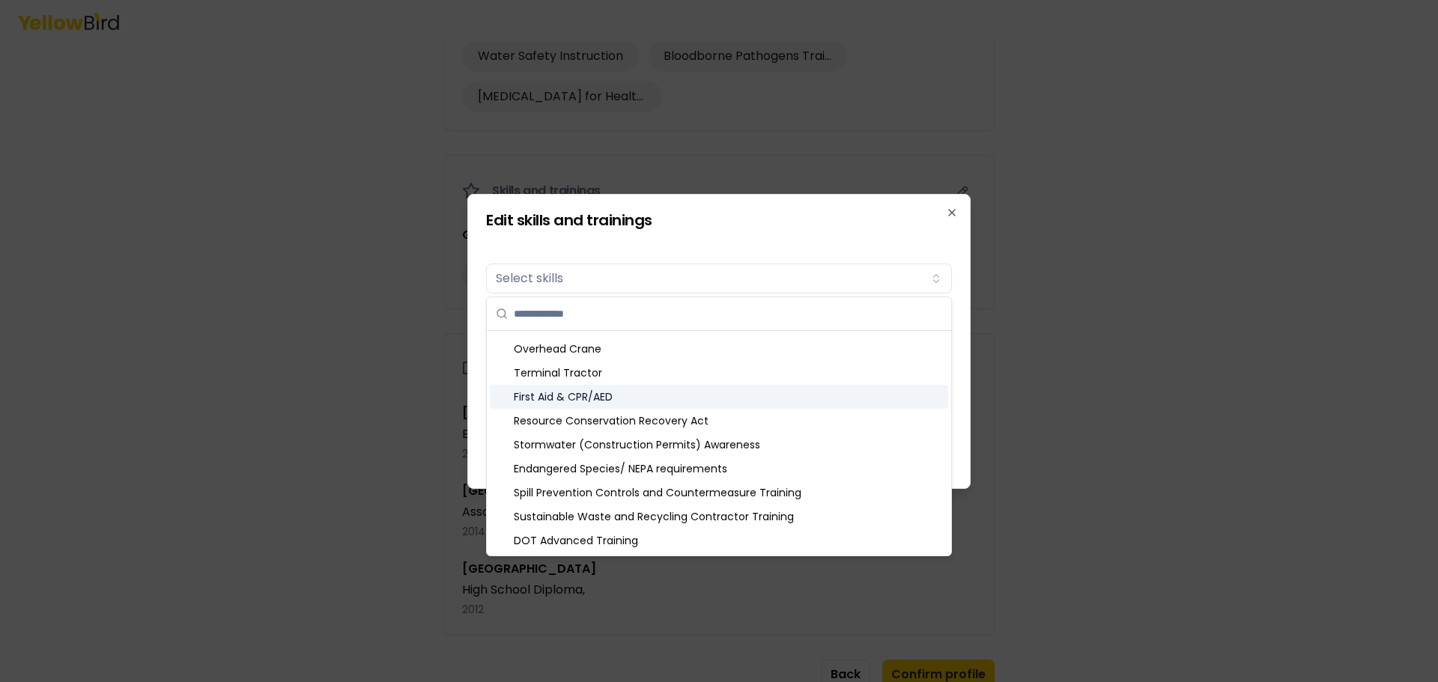
click at [581, 401] on div "First Aid & CPR/AED" at bounding box center [719, 397] width 458 height 24
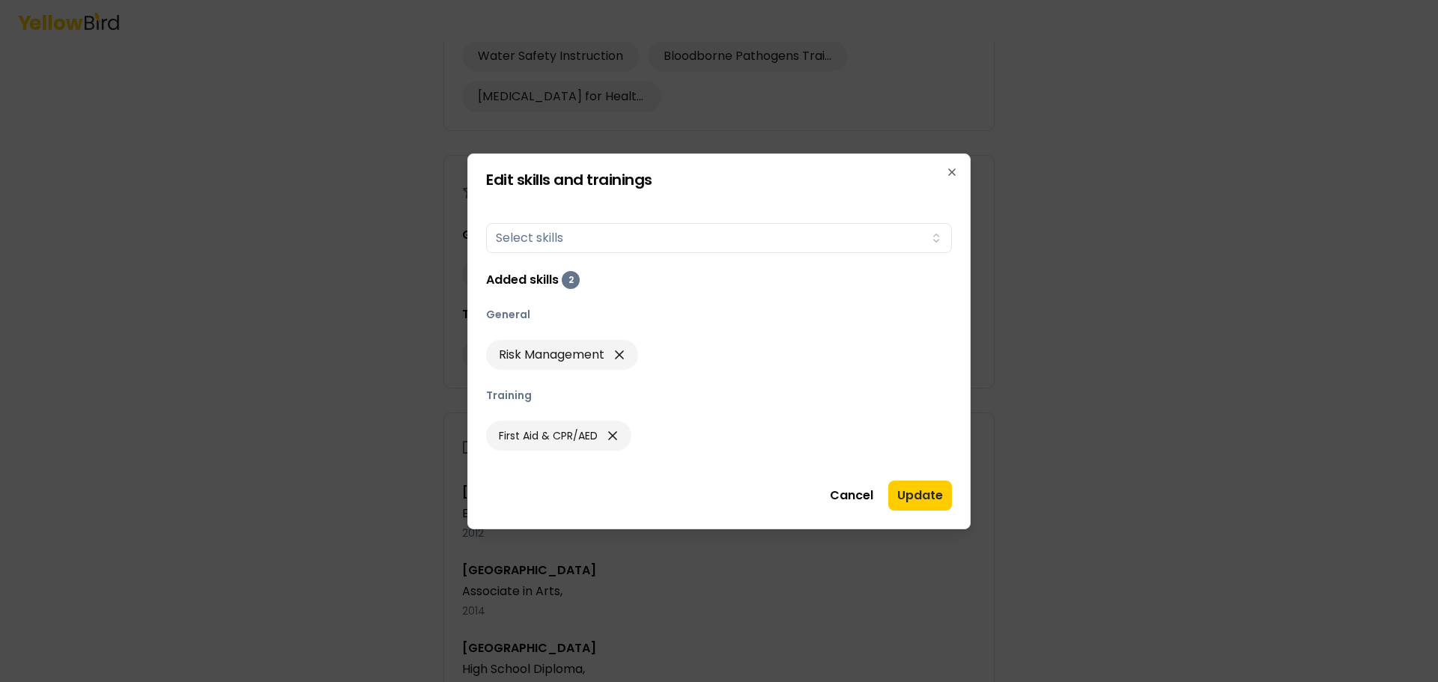
click at [293, 469] on div at bounding box center [719, 341] width 1438 height 682
click at [914, 498] on button "Update" at bounding box center [920, 496] width 64 height 30
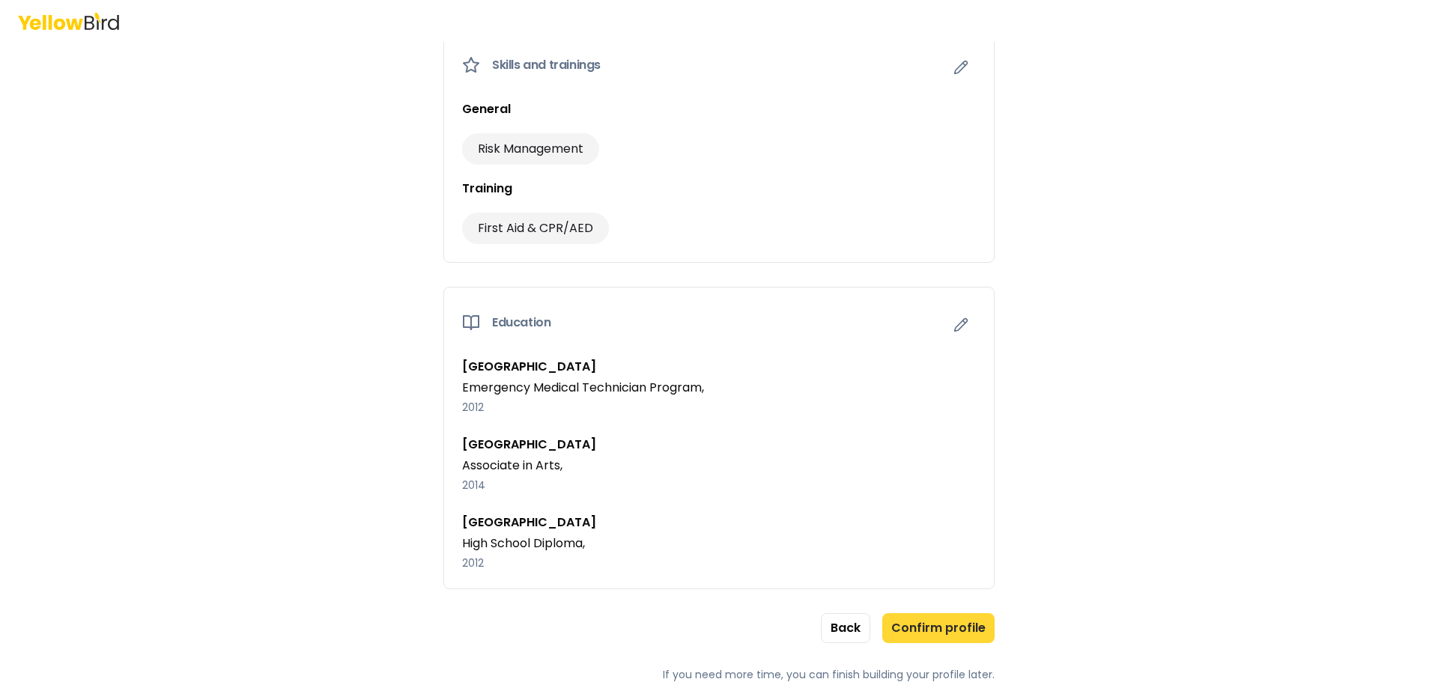
click at [938, 630] on button "Confirm profile" at bounding box center [938, 628] width 112 height 30
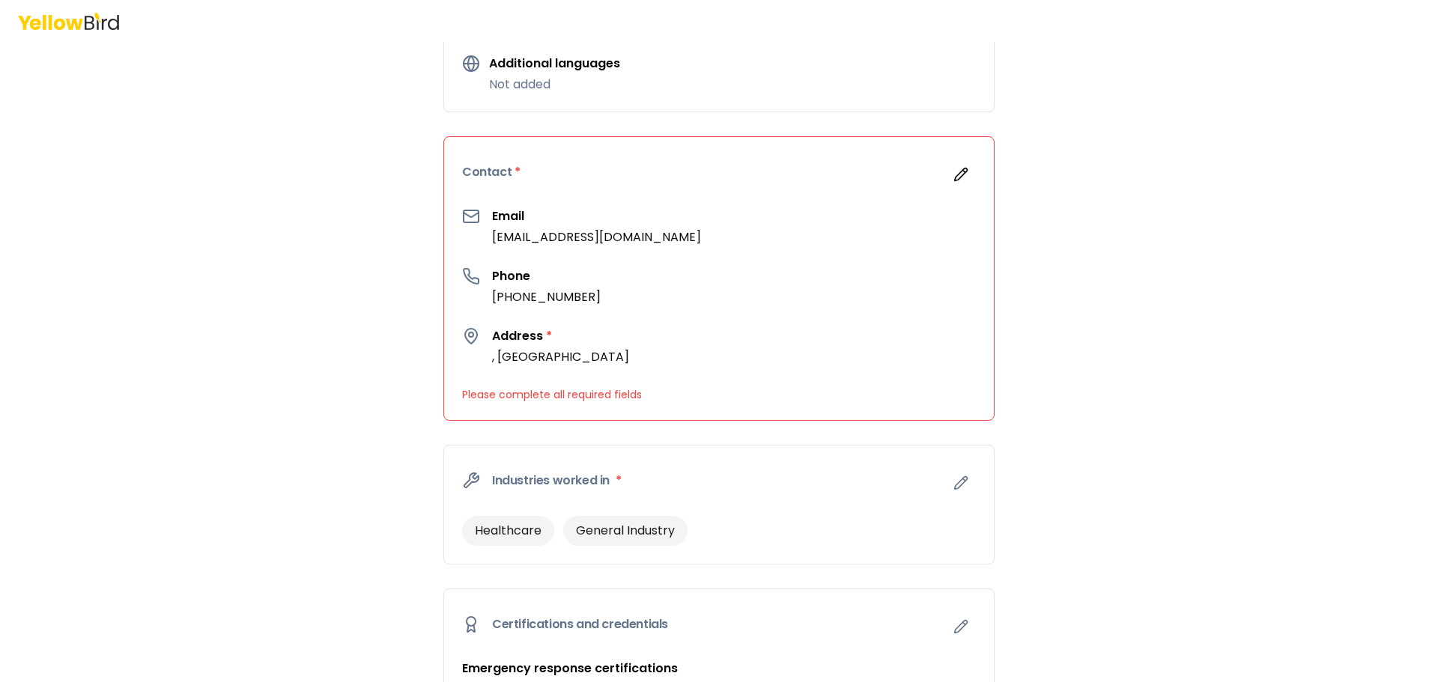
scroll to position [243, 0]
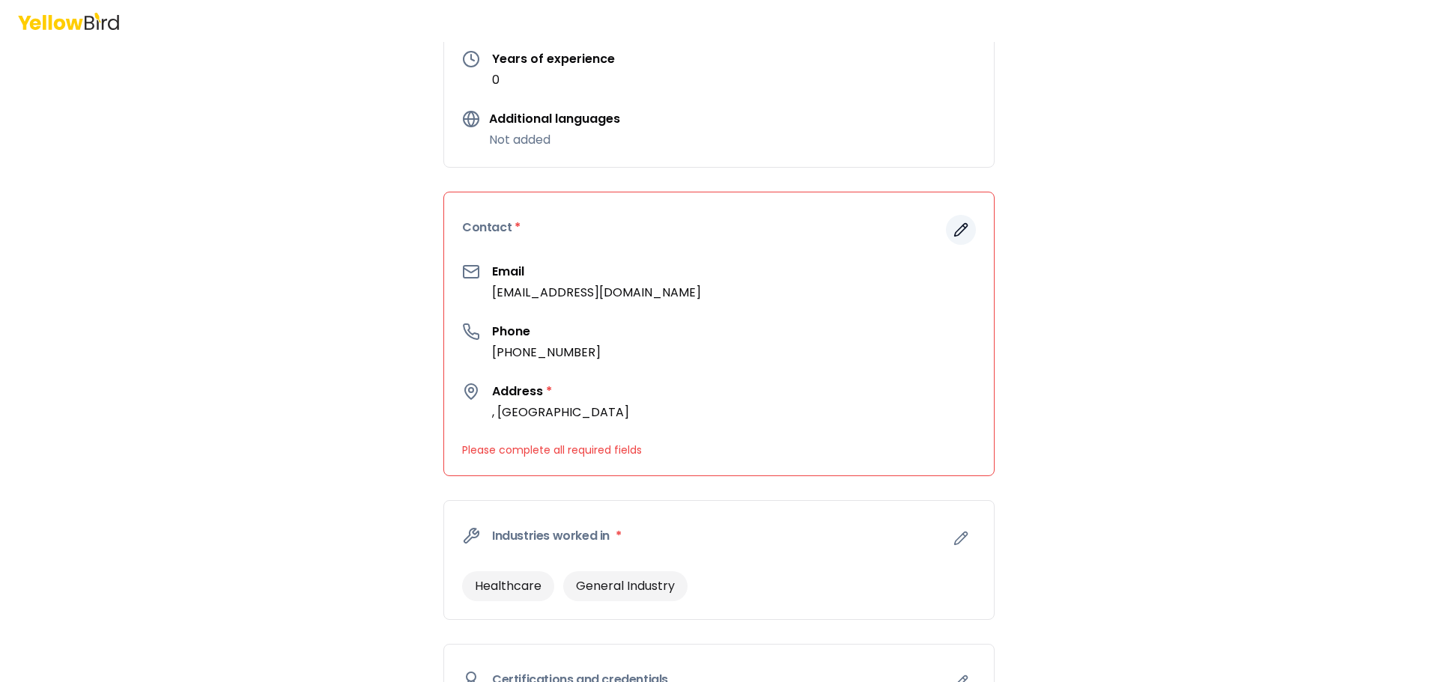
click at [953, 228] on icon "button" at bounding box center [960, 229] width 15 height 15
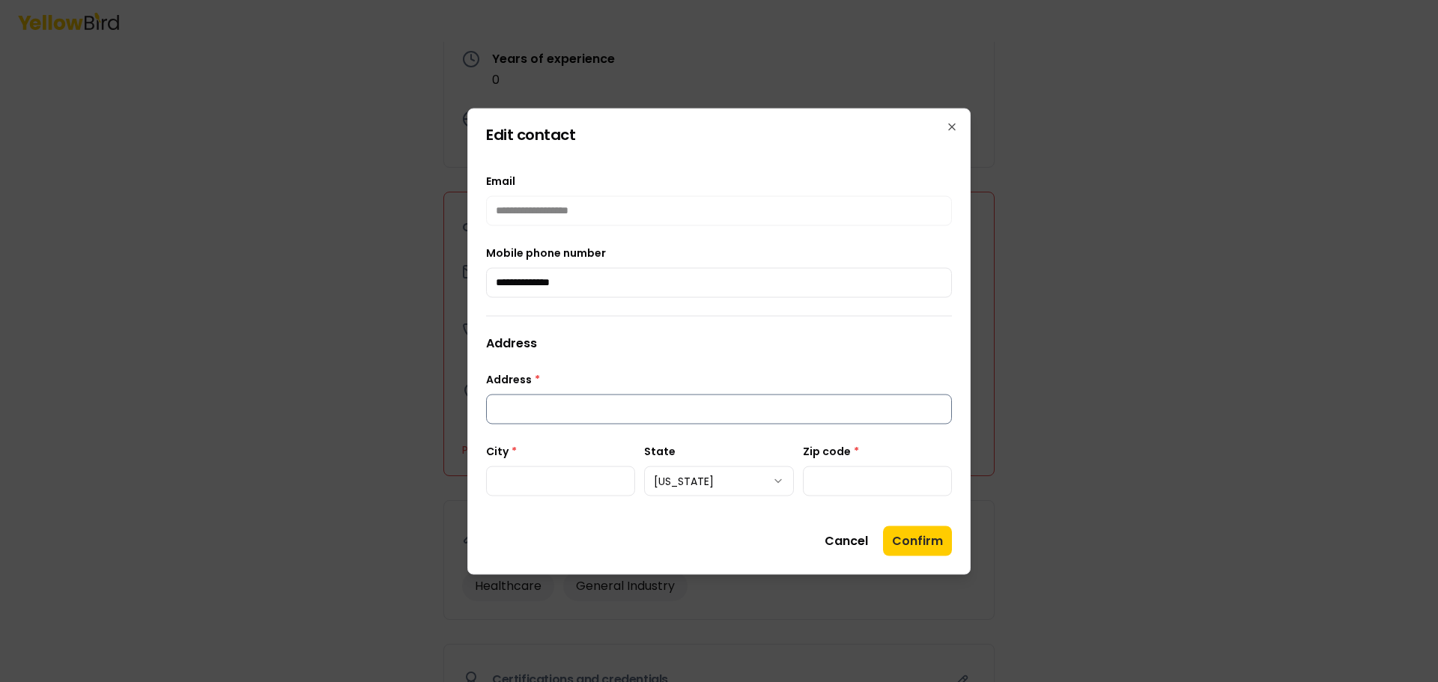
click at [580, 411] on input "Address *" at bounding box center [719, 409] width 466 height 30
type input "**********"
type input "*****"
click at [892, 540] on button "Confirm" at bounding box center [917, 541] width 69 height 30
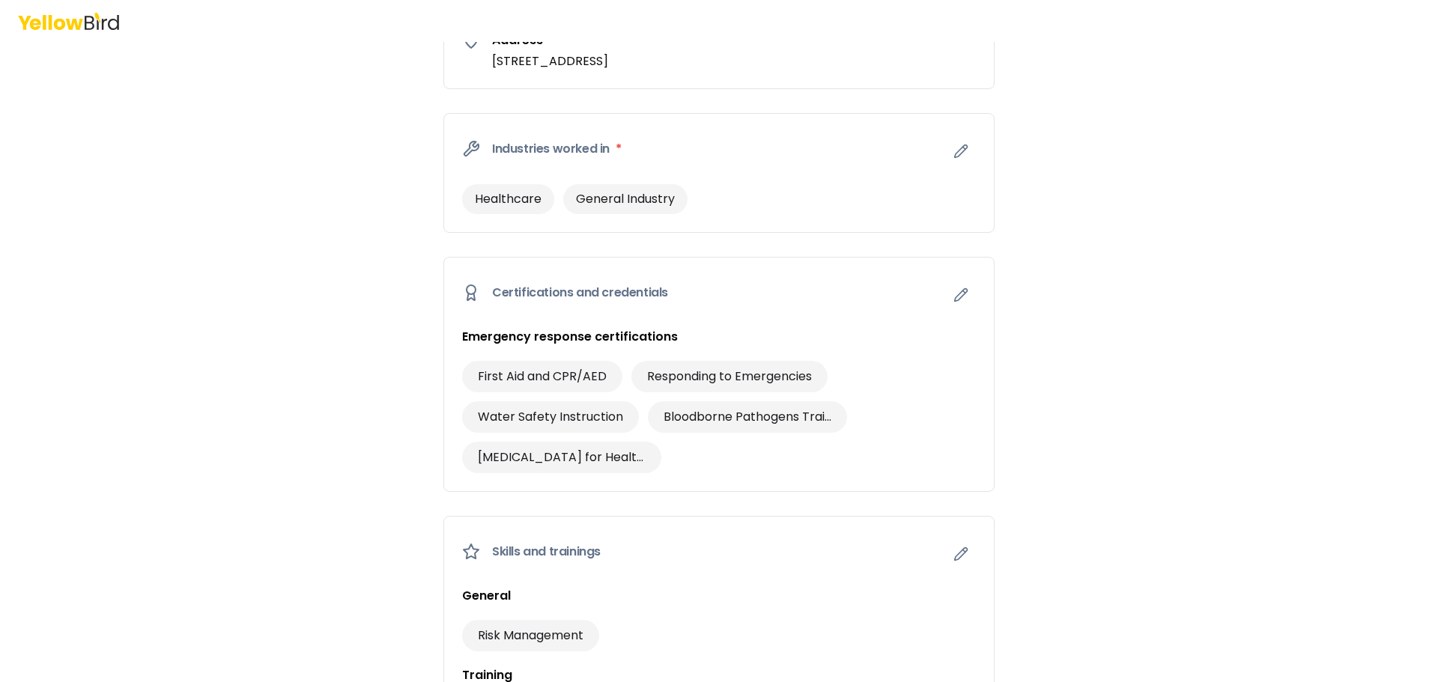
scroll to position [1122, 0]
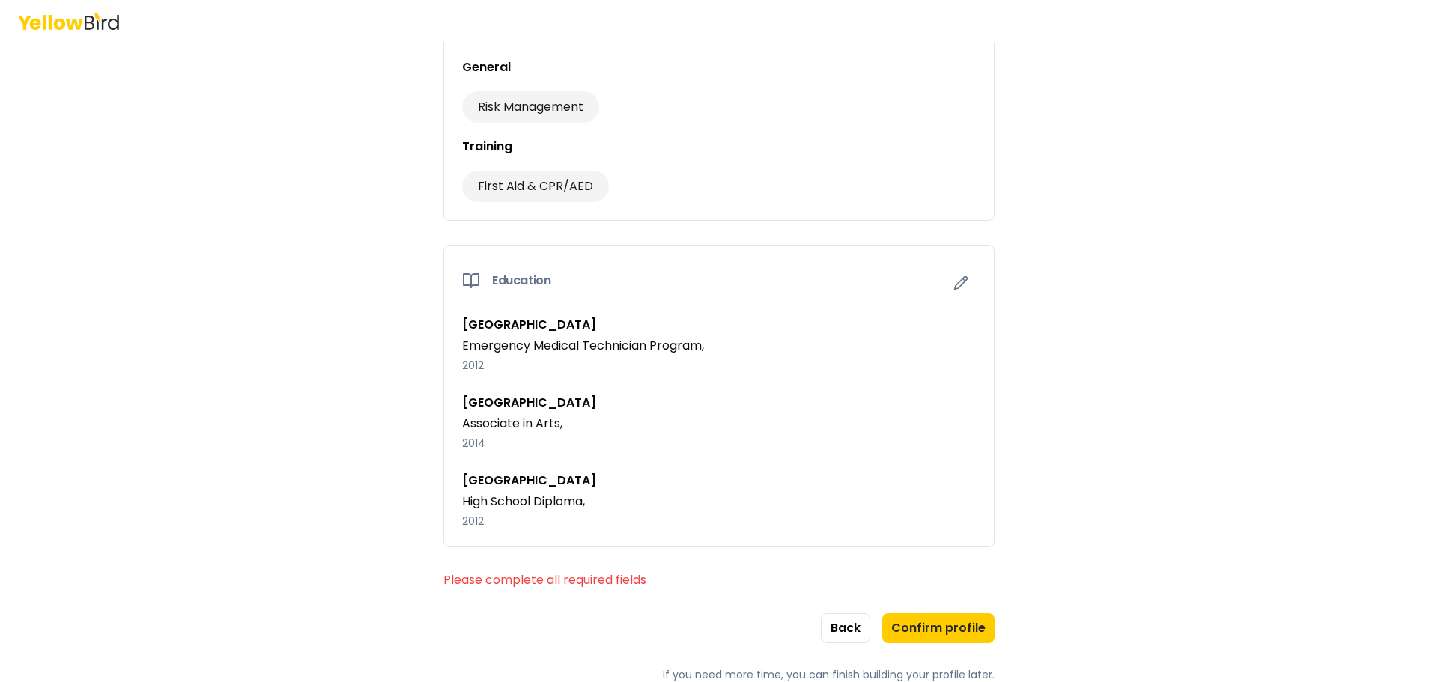
drag, startPoint x: 956, startPoint y: 621, endPoint x: 971, endPoint y: 595, distance: 29.5
click at [955, 621] on button "Confirm profile" at bounding box center [938, 628] width 112 height 30
click at [927, 634] on button "Confirm profile" at bounding box center [938, 628] width 112 height 30
click at [972, 636] on button "Confirm profile" at bounding box center [938, 628] width 112 height 30
click at [946, 620] on button "Confirm profile" at bounding box center [938, 628] width 112 height 30
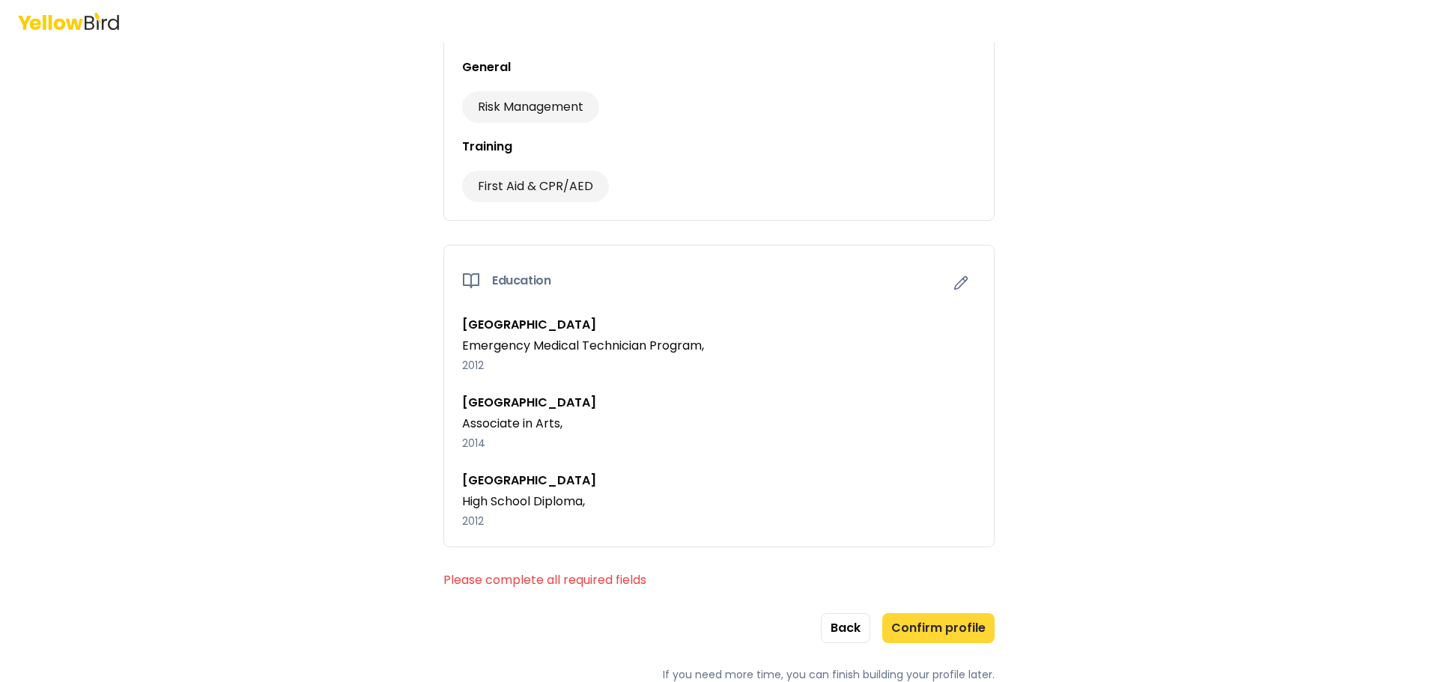
click at [938, 613] on button "Confirm profile" at bounding box center [938, 628] width 112 height 30
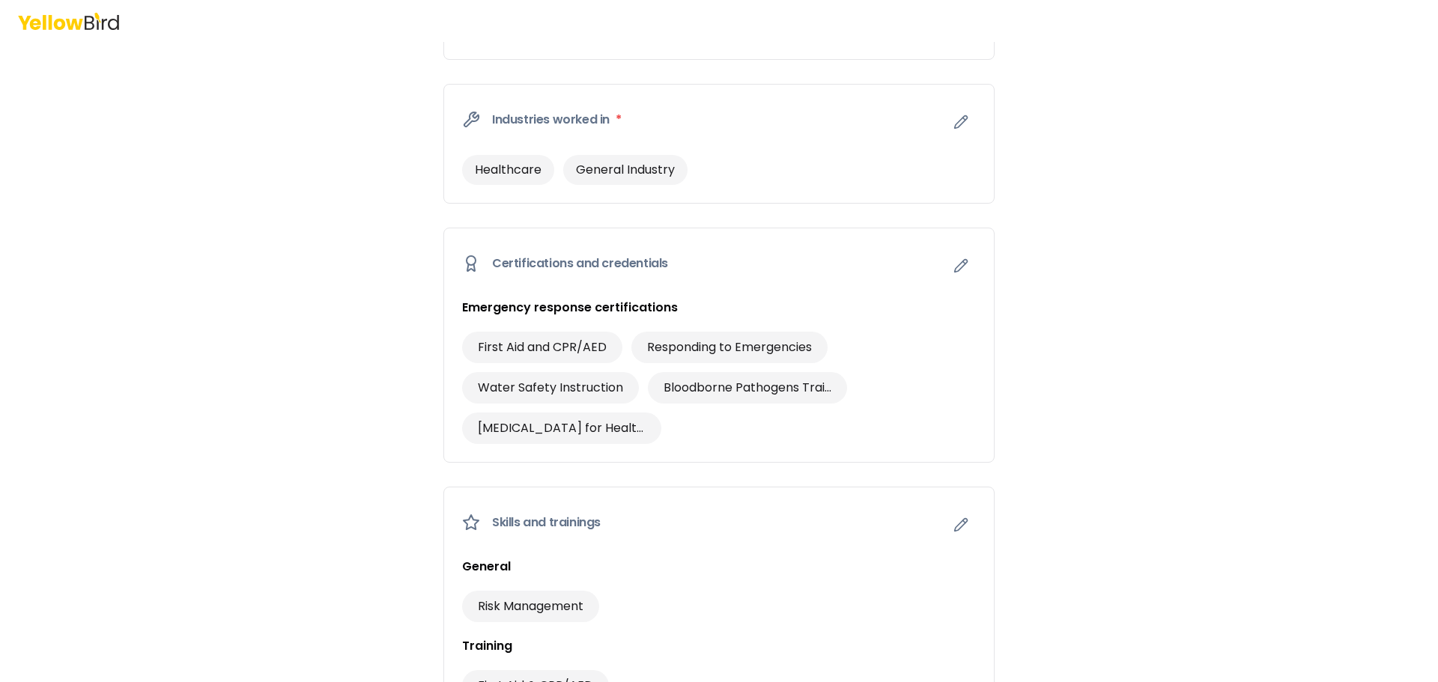
scroll to position [0, 0]
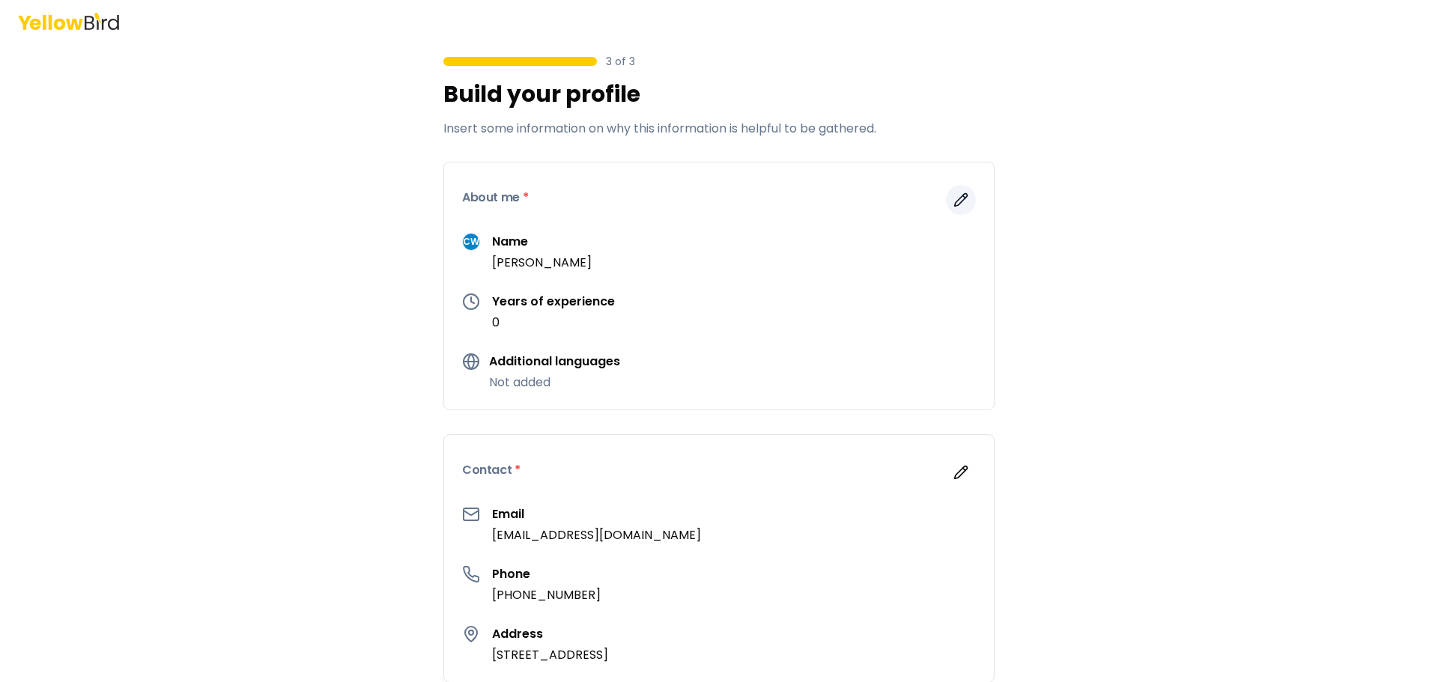
click at [955, 206] on icon "button" at bounding box center [961, 200] width 13 height 13
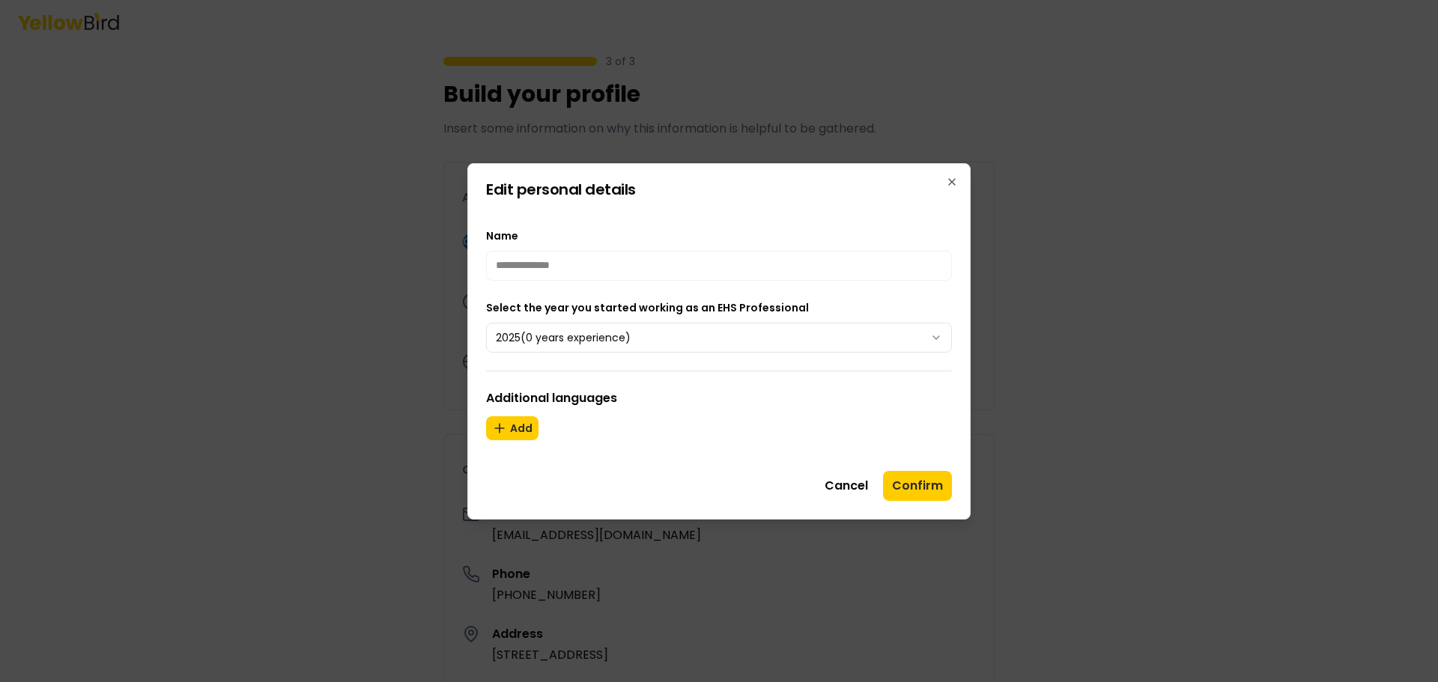
click at [559, 404] on h3 "Additional languages" at bounding box center [719, 398] width 466 height 18
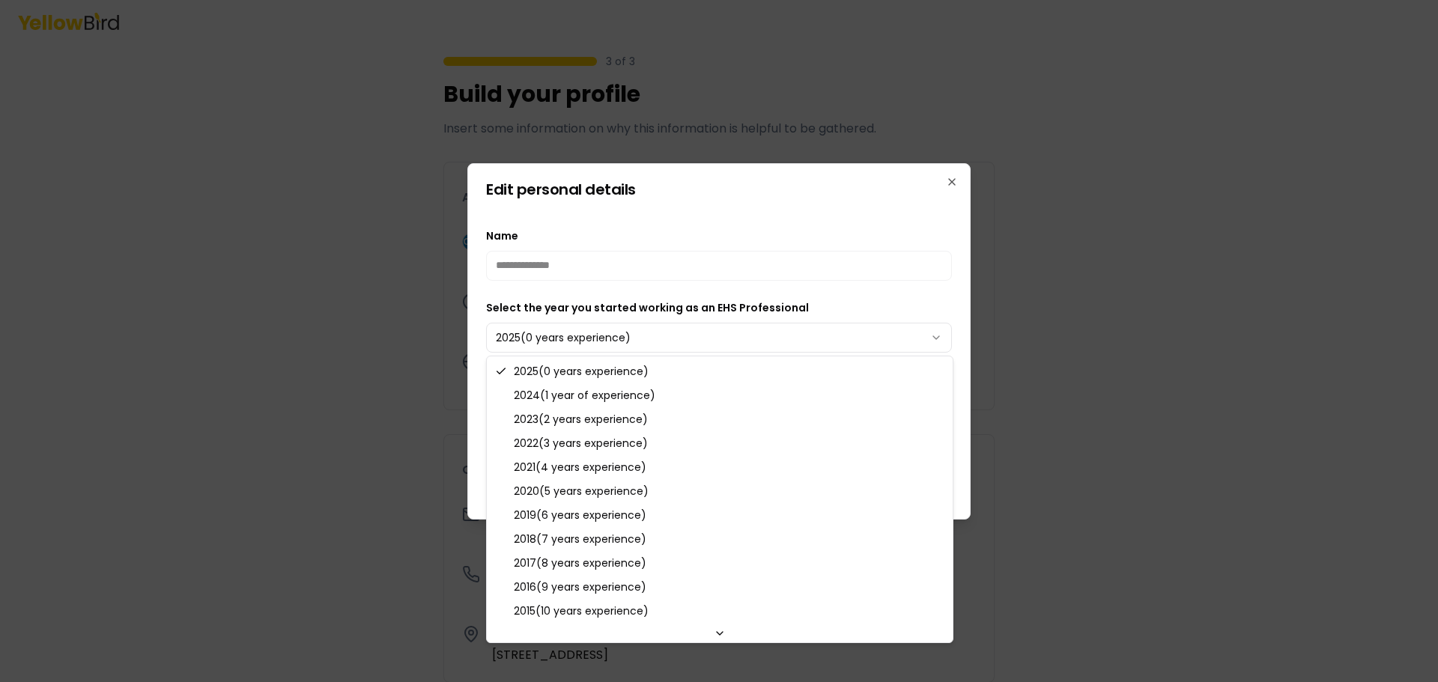
click at [553, 348] on body "3 of 3 Build your profile Insert some information on why this information is he…" at bounding box center [719, 341] width 1438 height 682
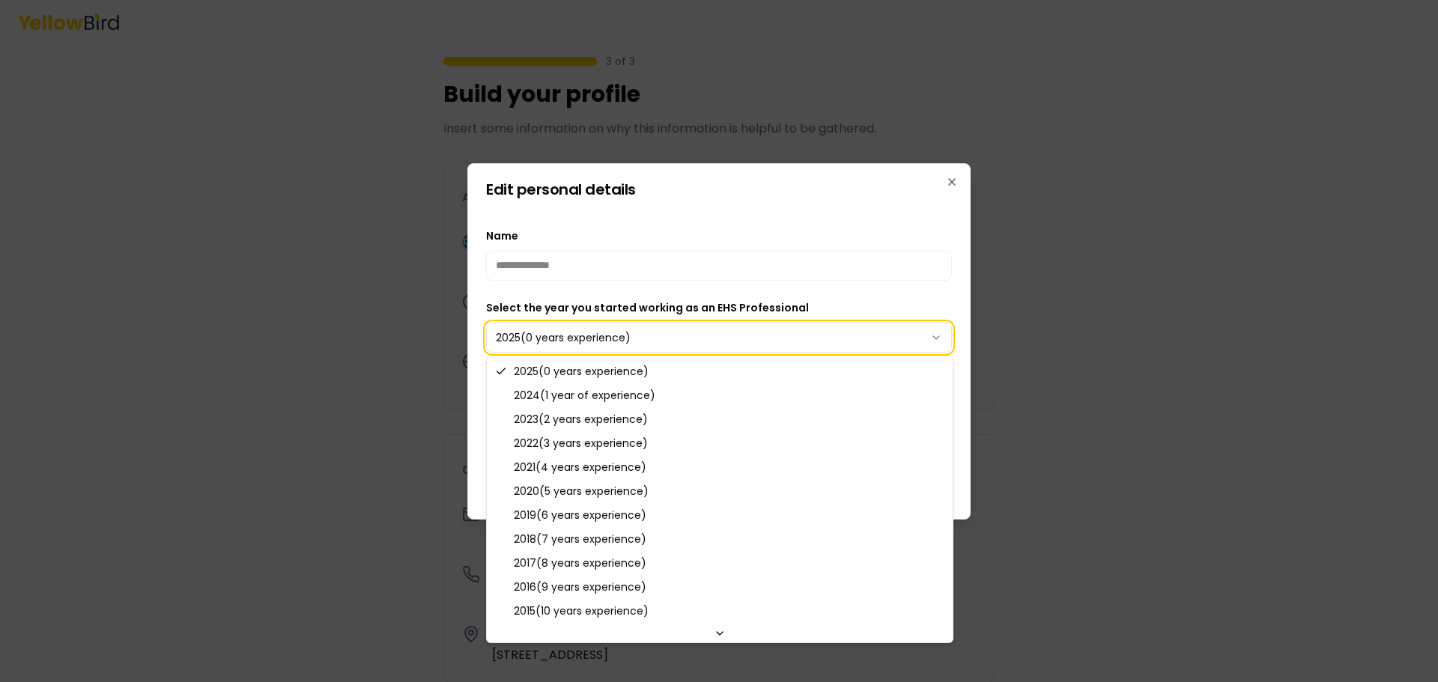
click at [553, 348] on body "3 of 3 Build your profile Insert some information on why this information is he…" at bounding box center [719, 341] width 1438 height 682
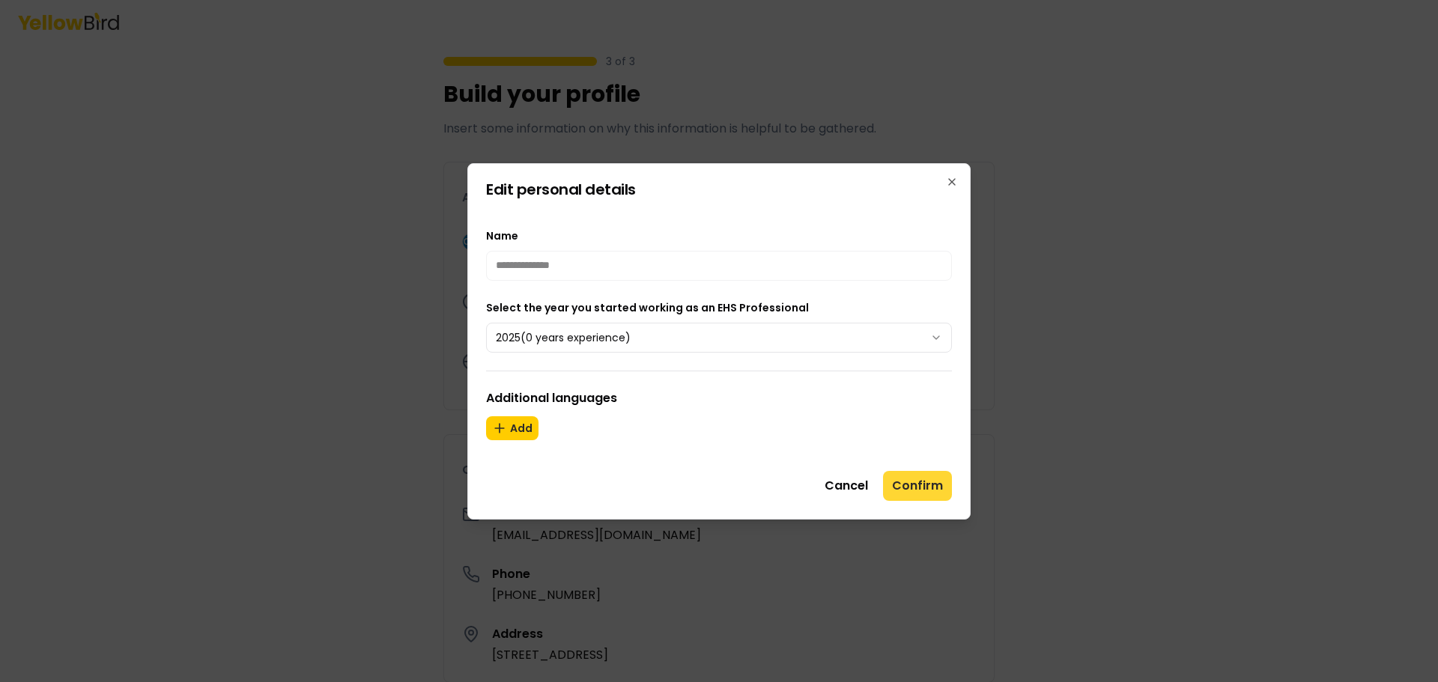
click at [940, 474] on button "Confirm" at bounding box center [917, 486] width 69 height 30
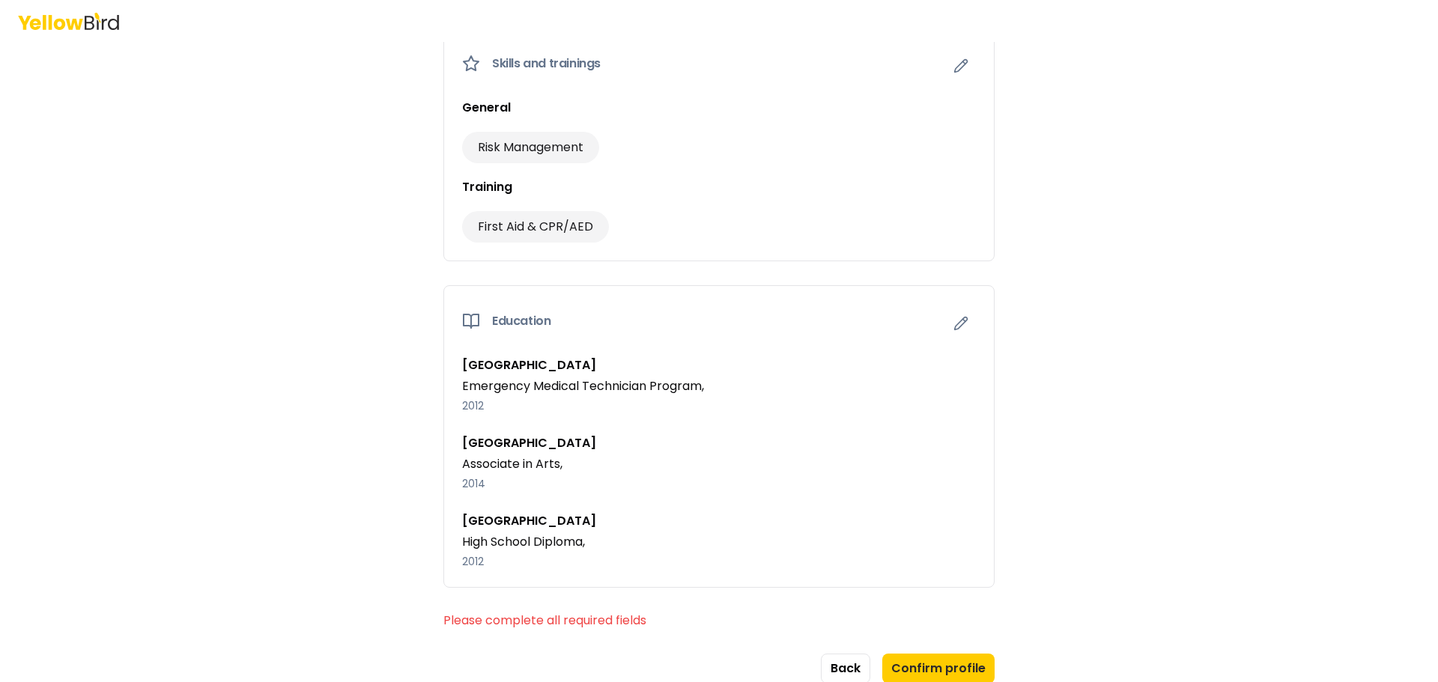
scroll to position [1122, 0]
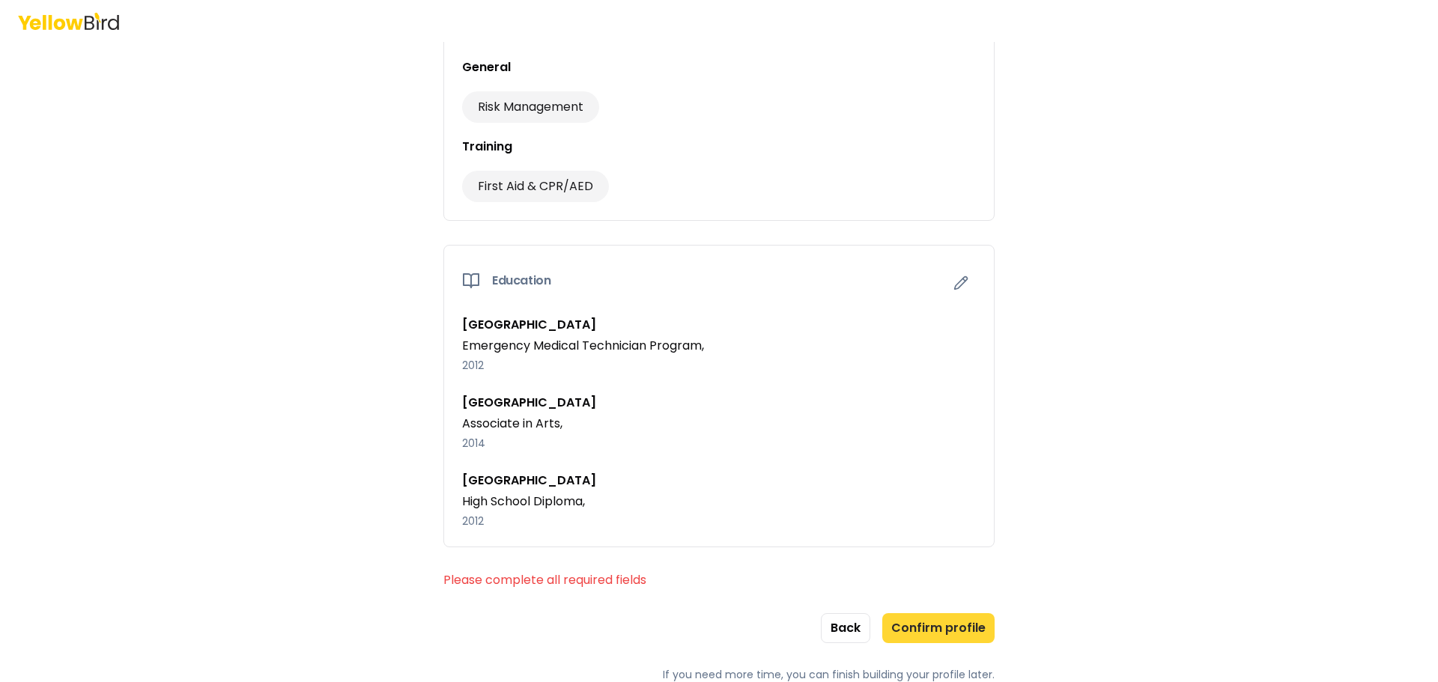
click at [959, 637] on button "Confirm profile" at bounding box center [938, 628] width 112 height 30
click at [511, 579] on p "Please complete all required fields" at bounding box center [718, 580] width 551 height 18
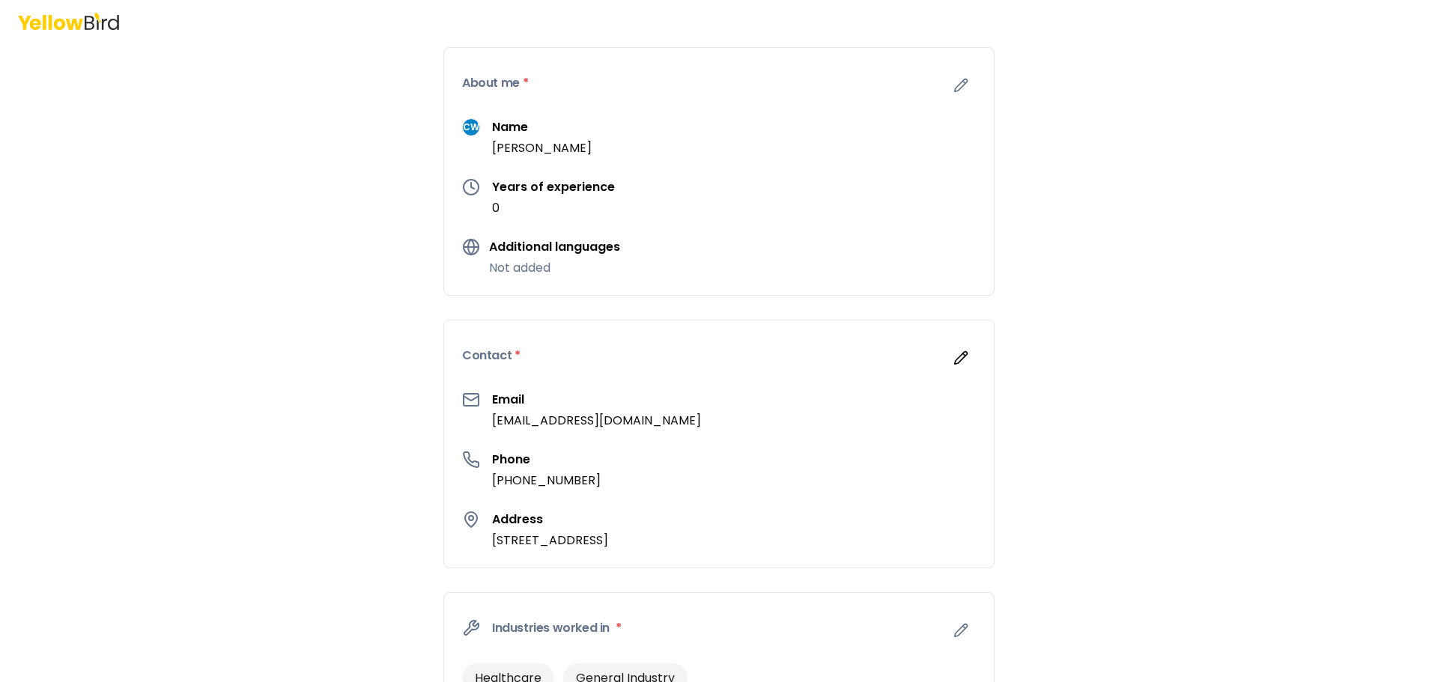
scroll to position [0, 0]
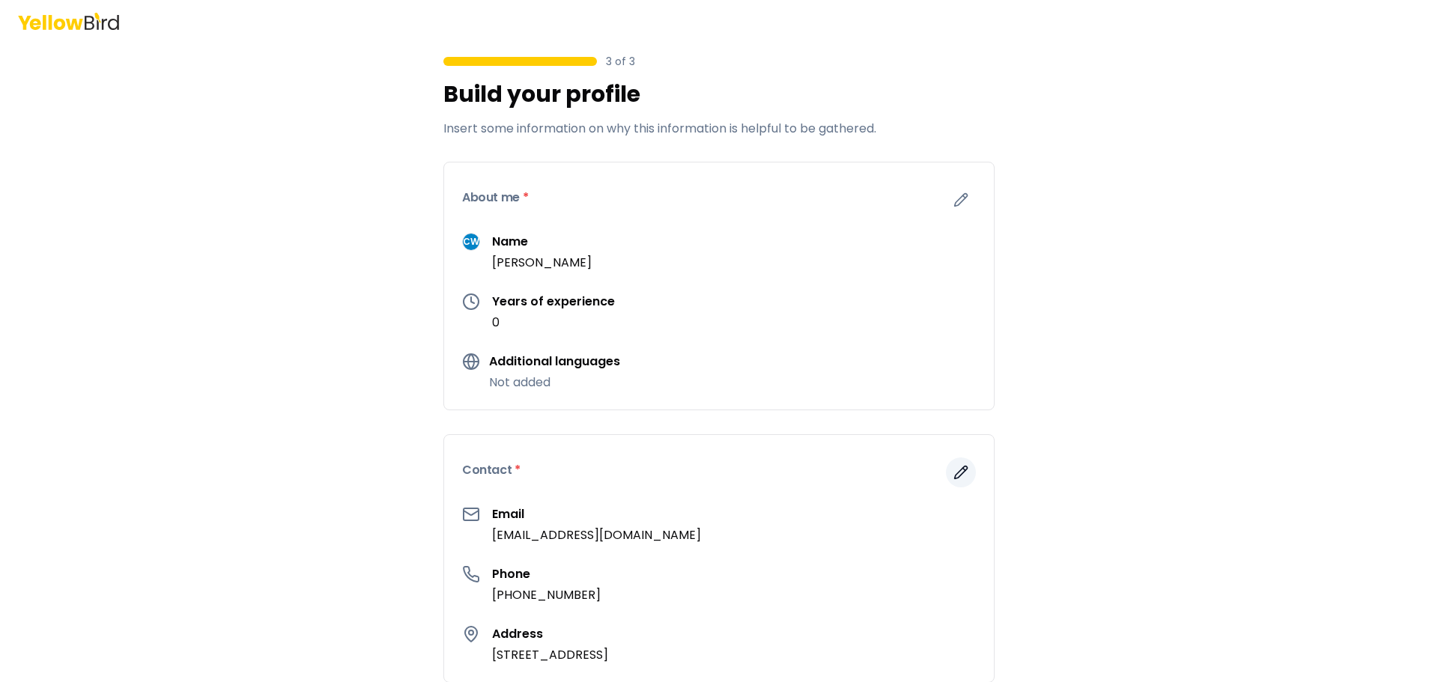
click at [956, 478] on icon "button" at bounding box center [960, 472] width 15 height 15
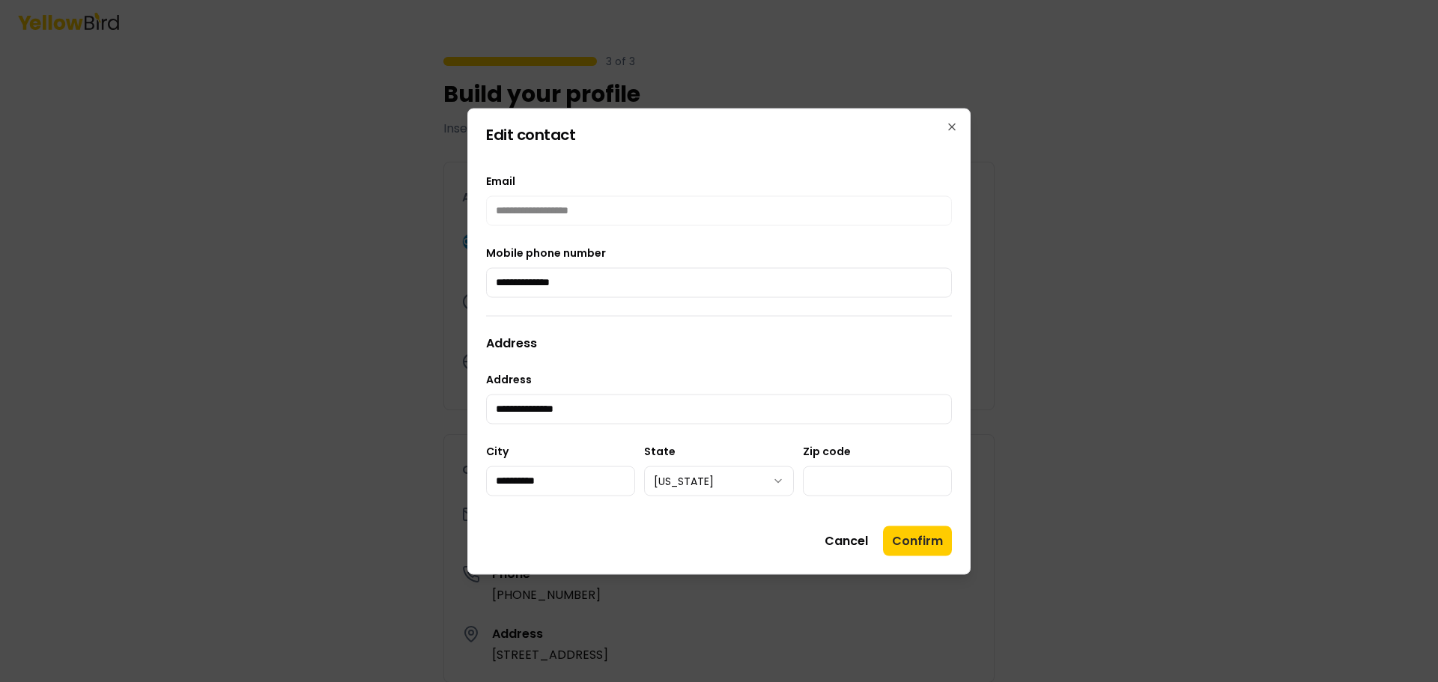
click at [713, 352] on div "**********" at bounding box center [719, 334] width 466 height 360
click at [931, 542] on button "Confirm" at bounding box center [917, 541] width 69 height 30
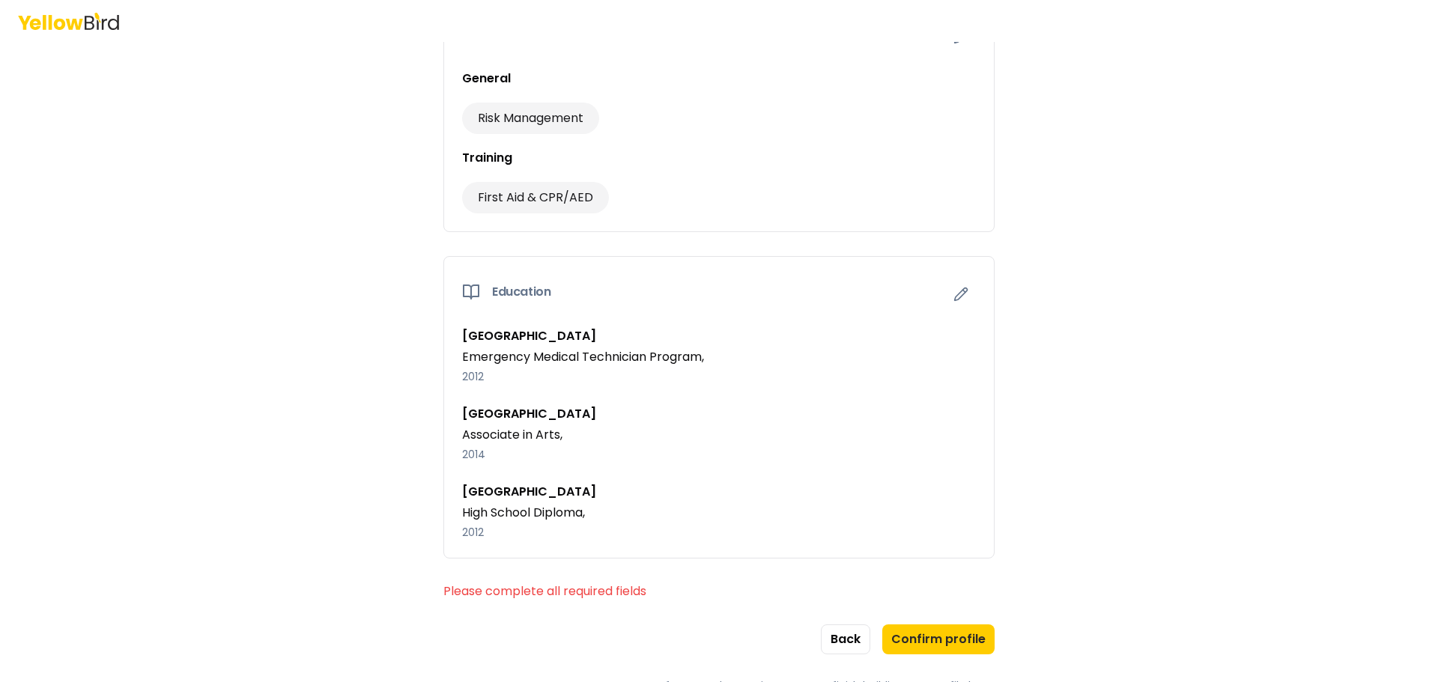
scroll to position [1122, 0]
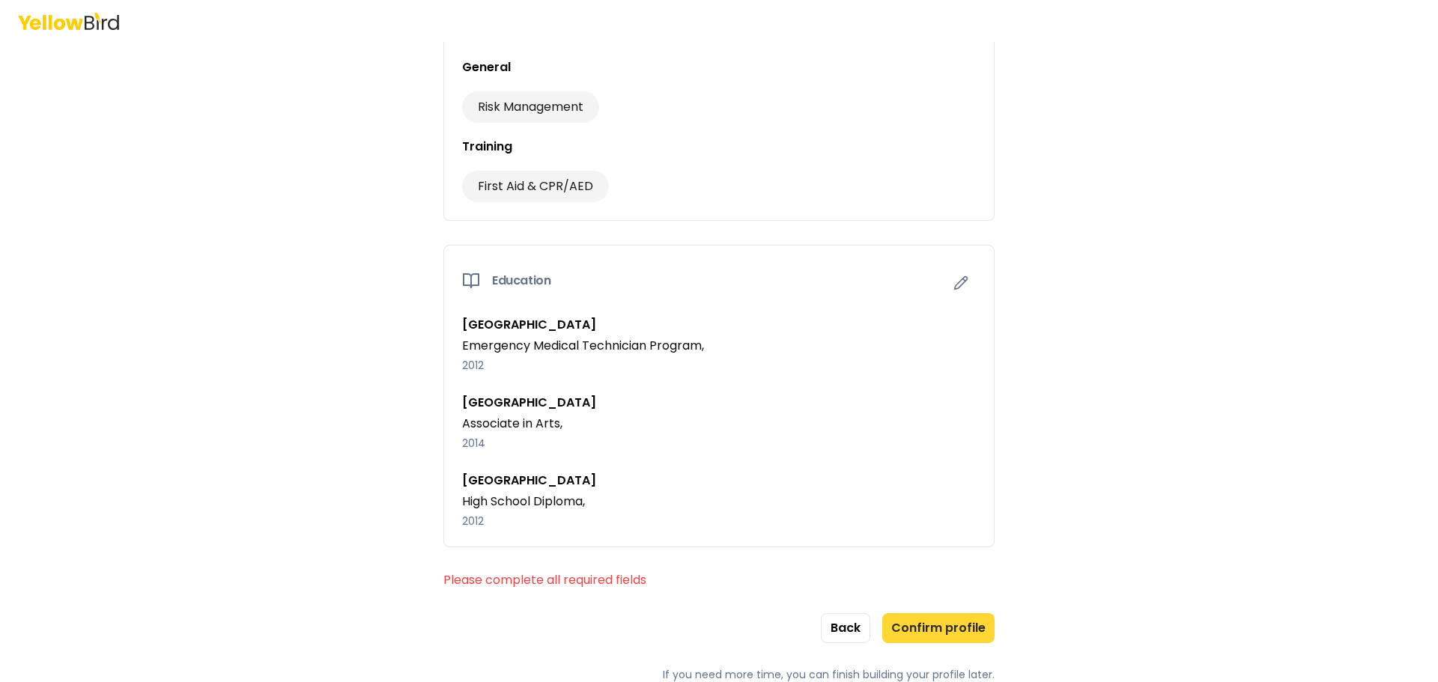
click at [936, 619] on button "Confirm profile" at bounding box center [938, 628] width 112 height 30
click at [961, 628] on button "Confirm profile" at bounding box center [938, 628] width 112 height 30
click at [961, 627] on button "Confirm profile" at bounding box center [938, 628] width 112 height 30
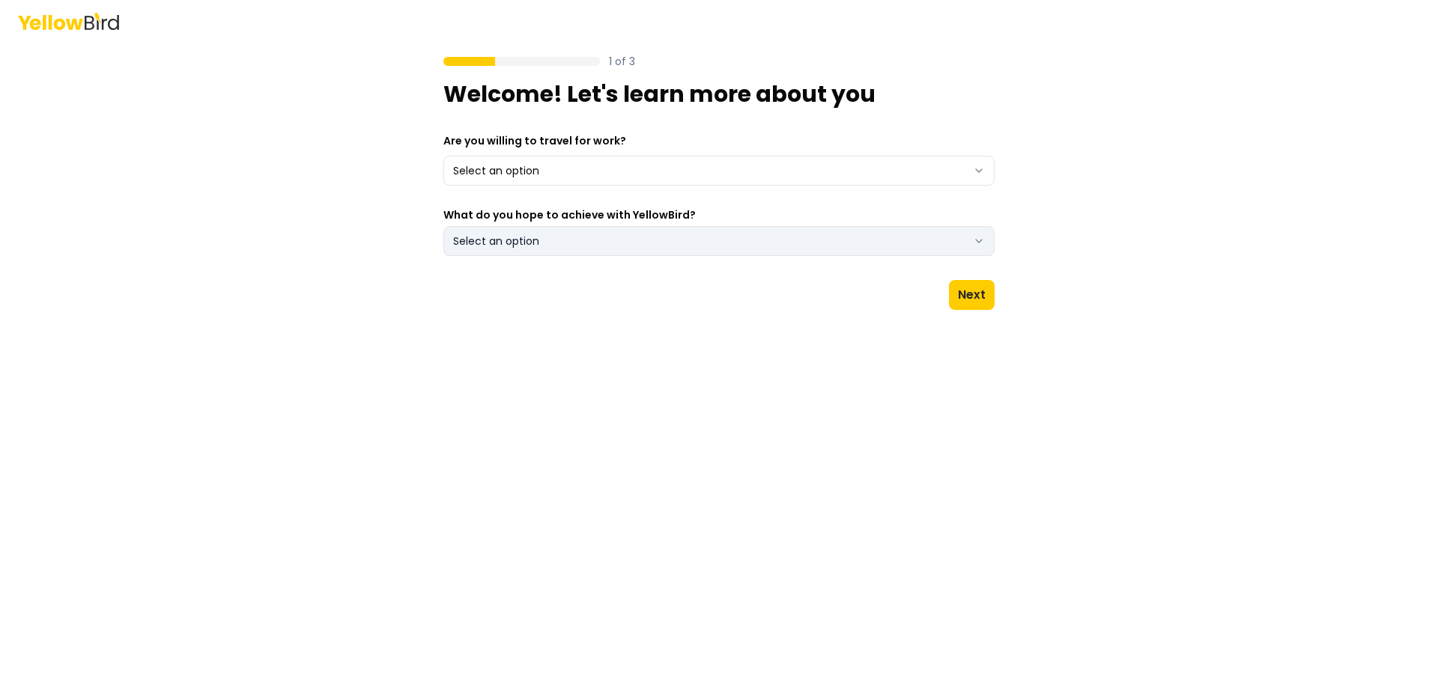
click at [583, 234] on button "Select an option" at bounding box center [718, 241] width 551 height 30
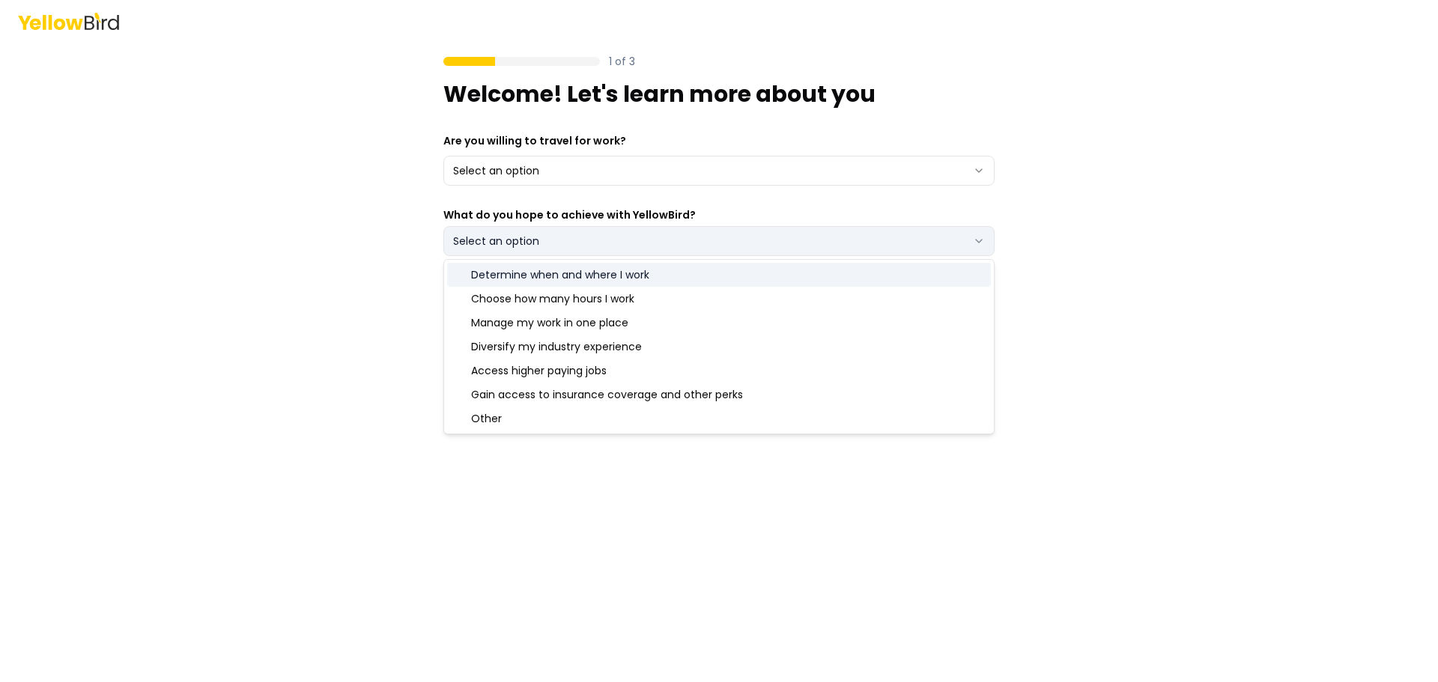
click at [583, 234] on button "Select an option" at bounding box center [718, 241] width 551 height 30
